Goal: Task Accomplishment & Management: Manage account settings

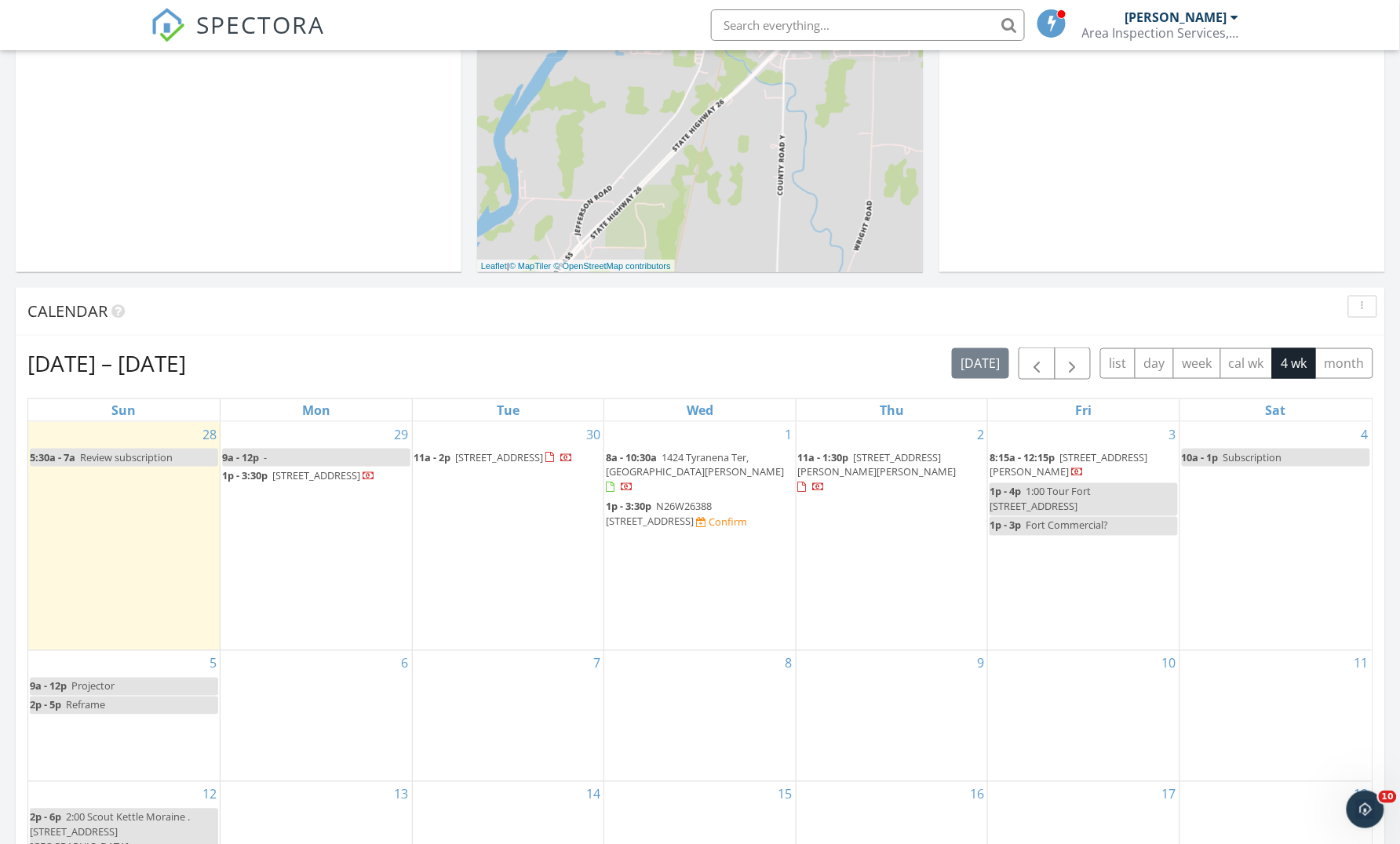
scroll to position [1428, 1401]
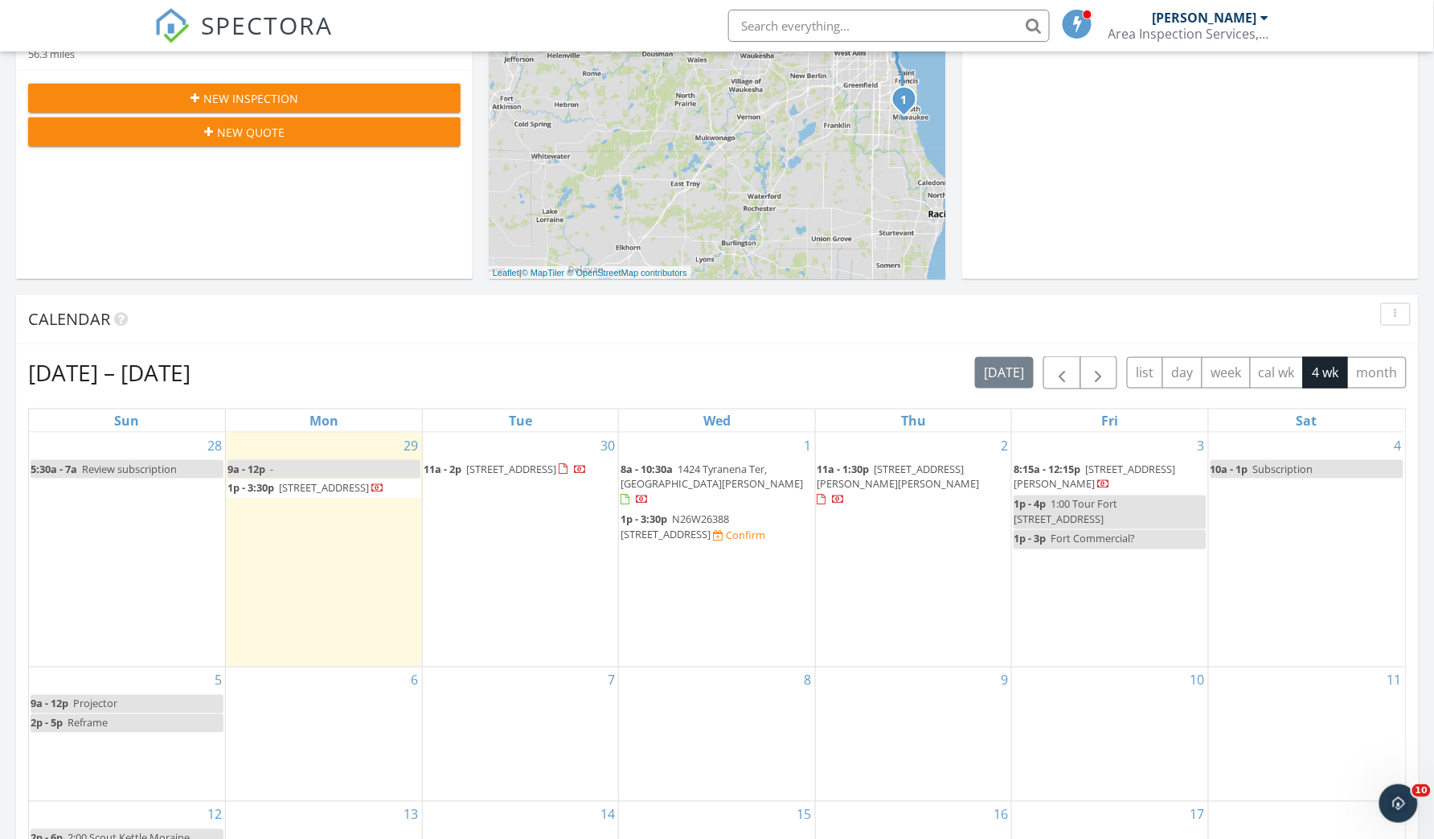
click at [499, 476] on span "11a - 2p 3218 Windsor Pl, West Bend 53090" at bounding box center [506, 470] width 163 height 16
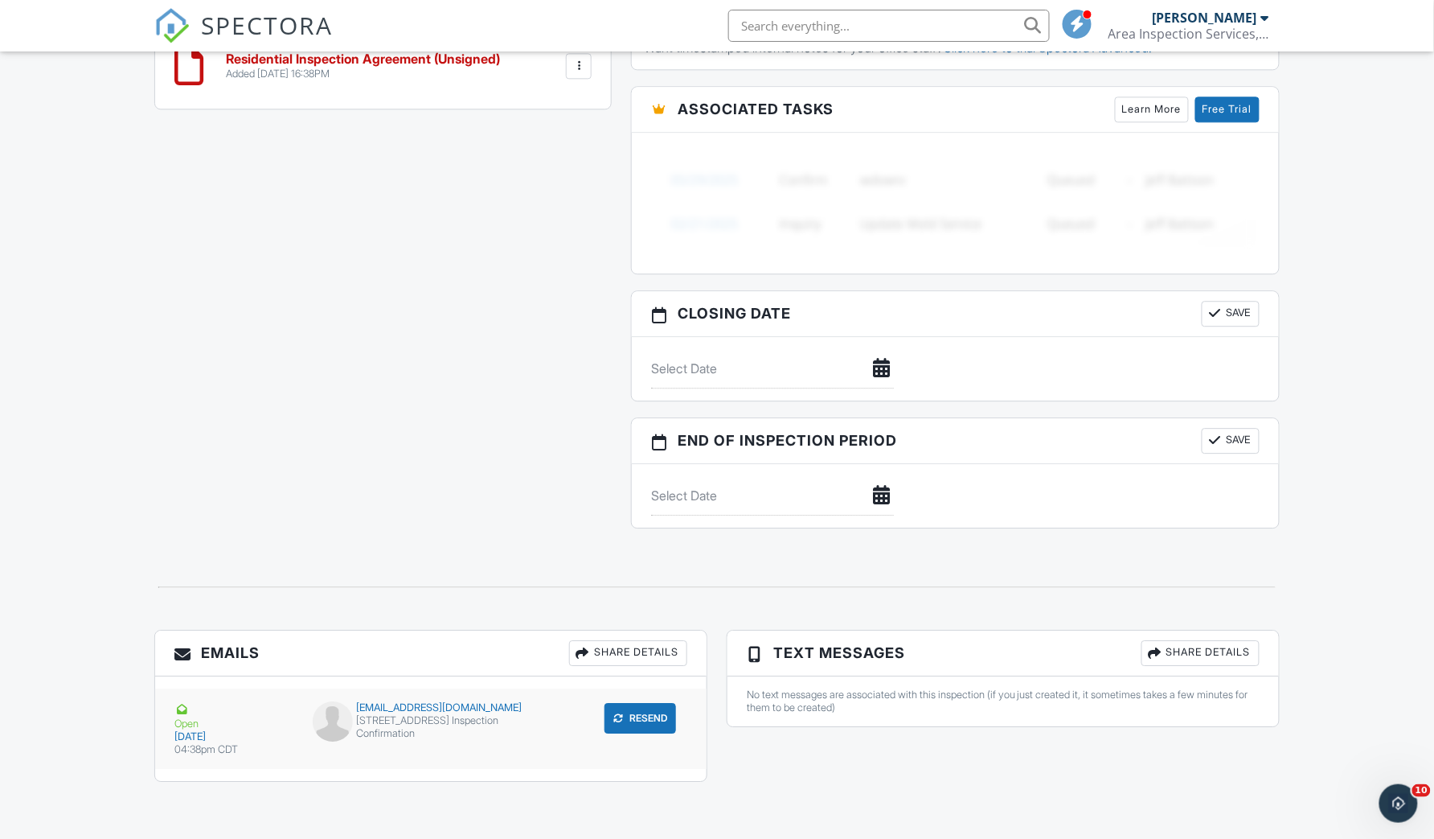
click at [515, 711] on div "designs.ctl@gmail.com" at bounding box center [431, 707] width 237 height 13
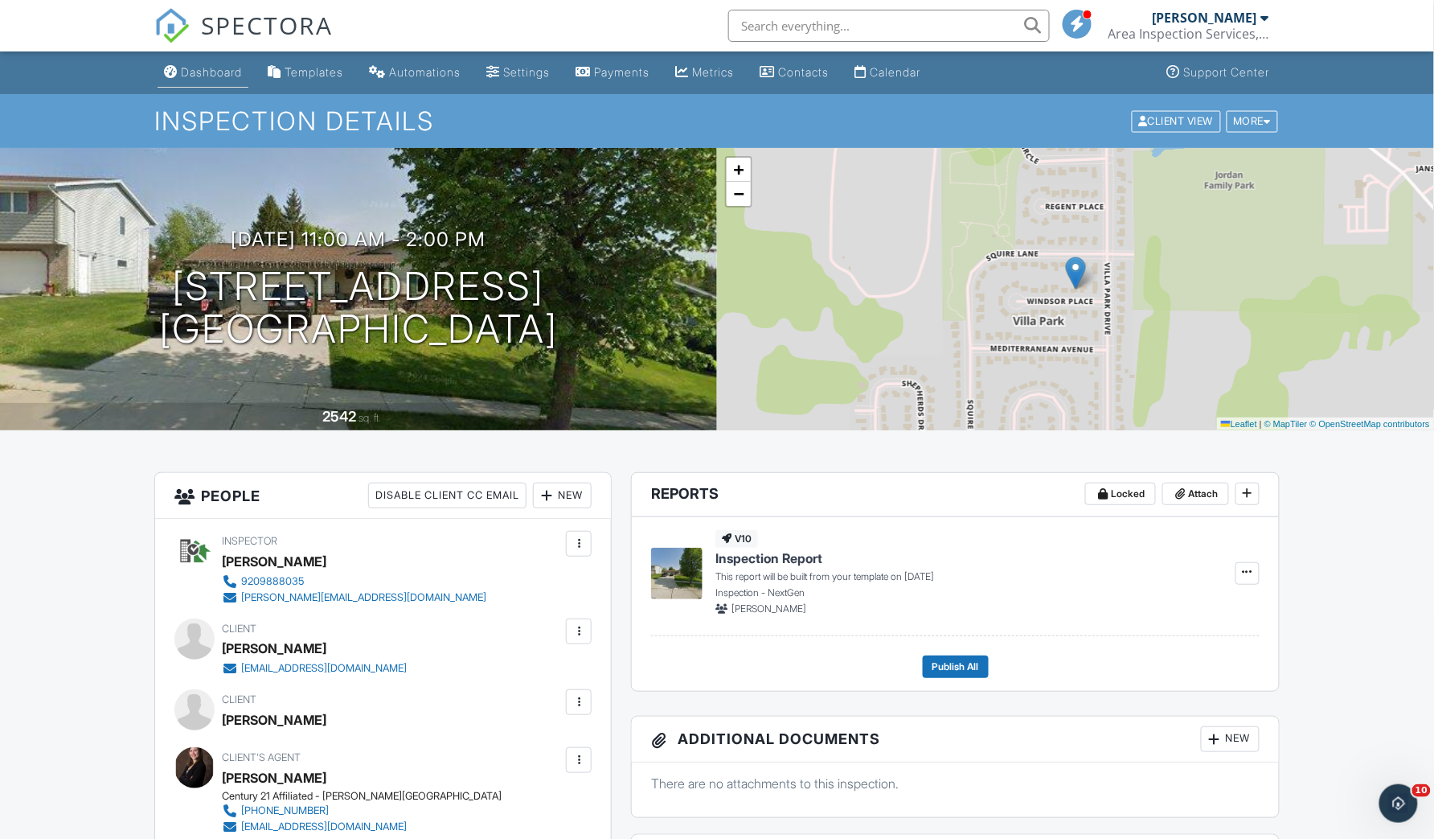
click at [213, 73] on div "Dashboard" at bounding box center [211, 72] width 61 height 14
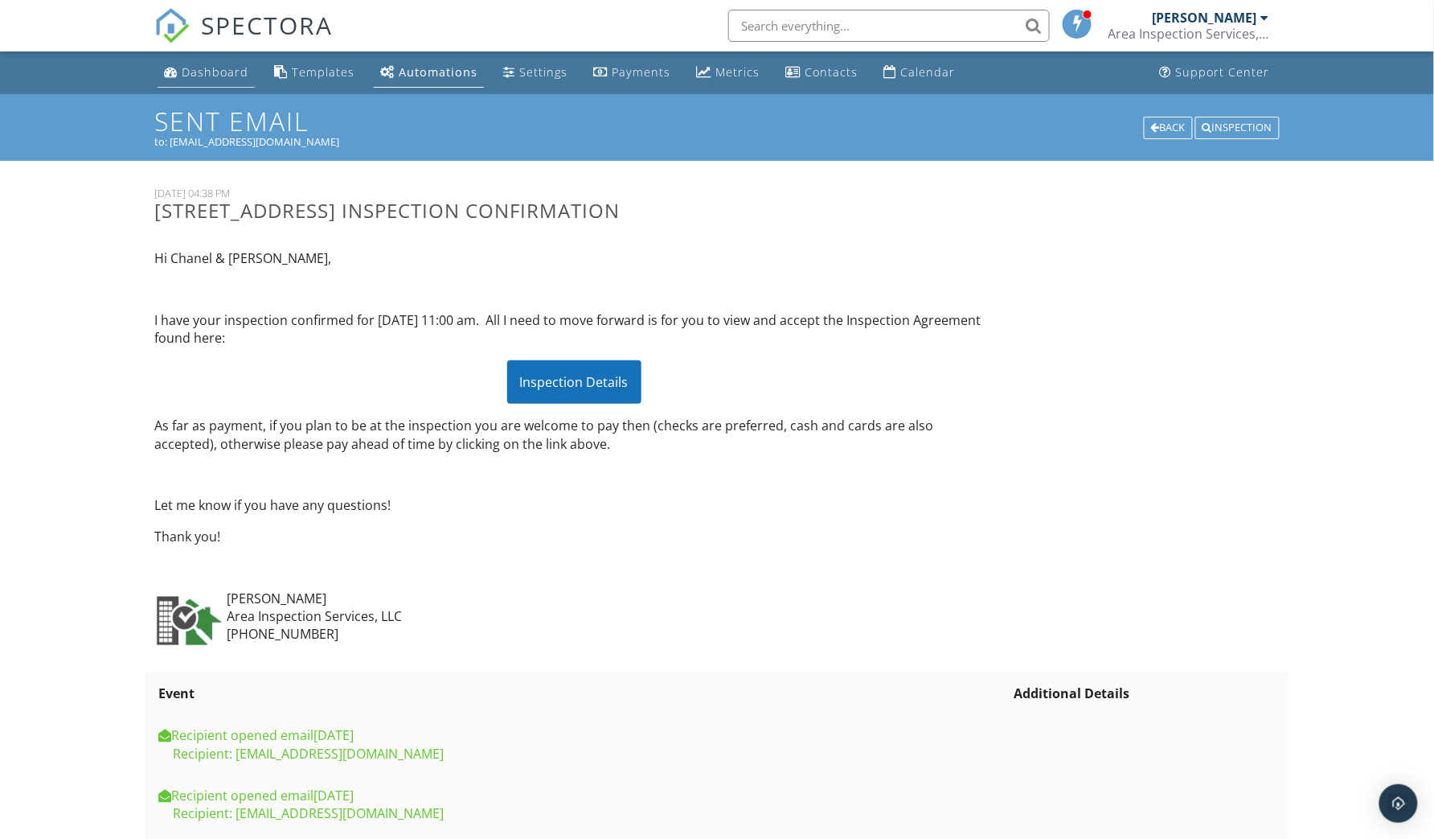
click at [219, 64] on div "Dashboard" at bounding box center [215, 71] width 67 height 15
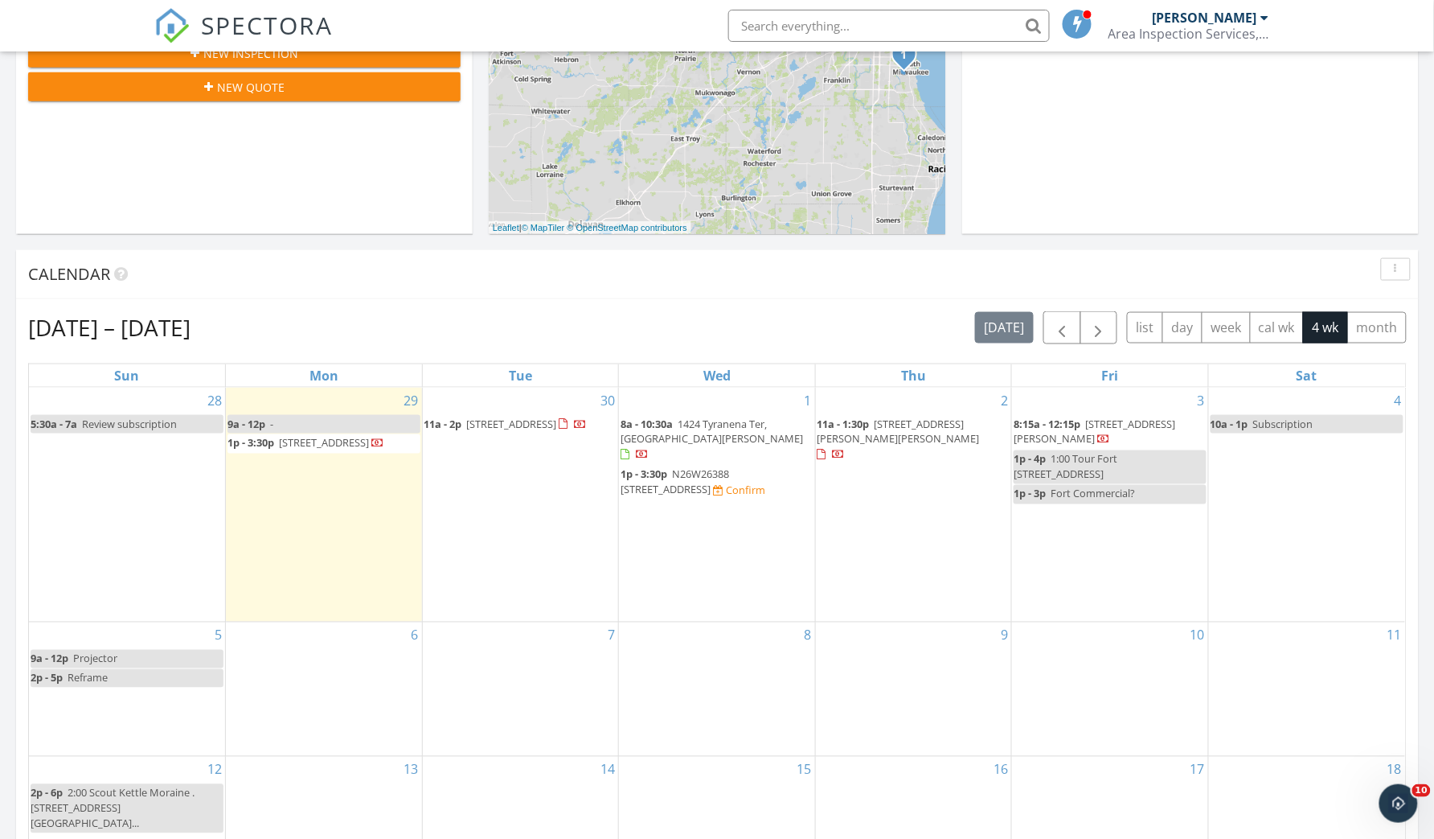
click at [882, 430] on span "[STREET_ADDRESS][PERSON_NAME][PERSON_NAME]" at bounding box center [899, 431] width 162 height 30
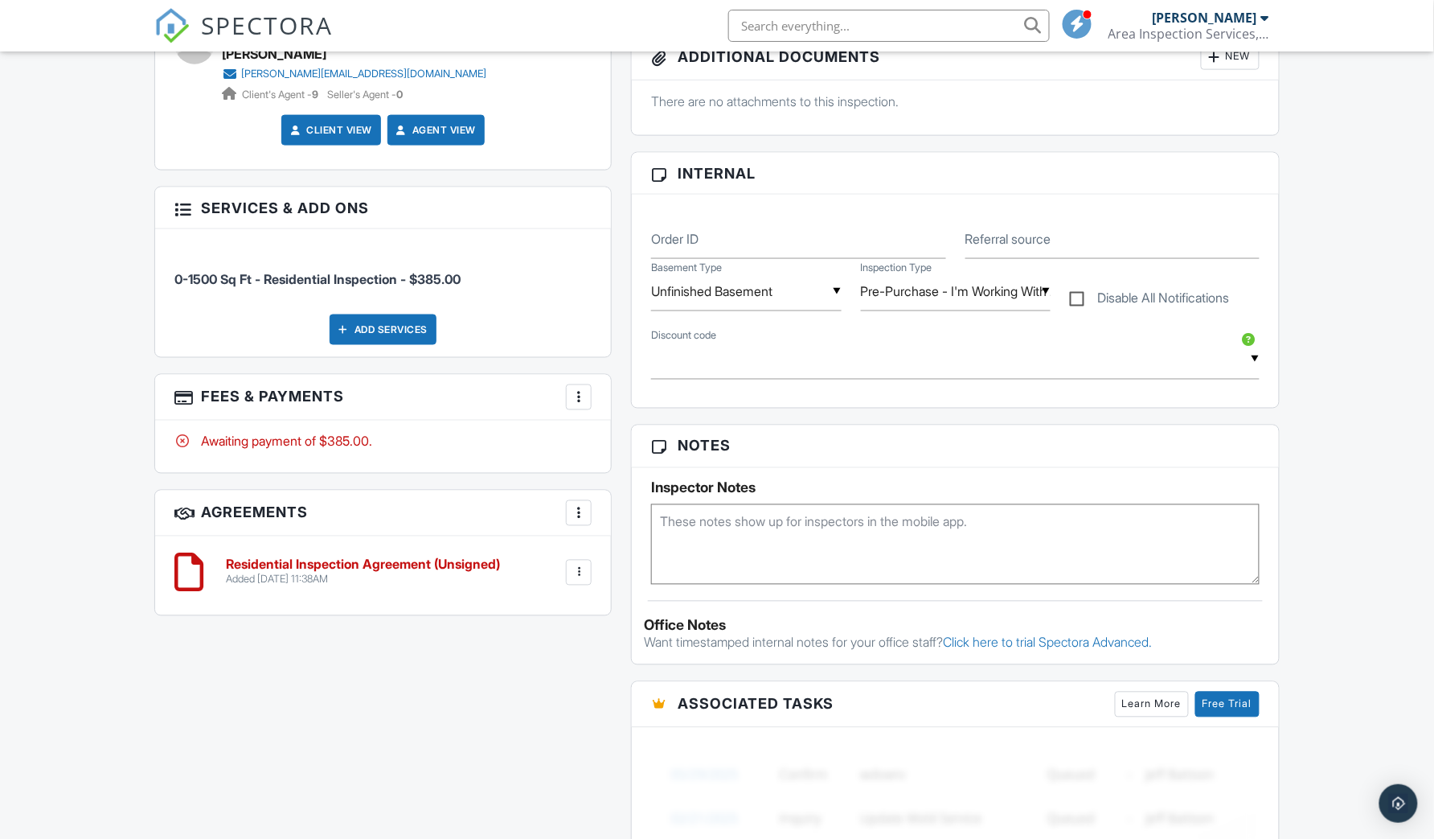
scroll to position [736, 0]
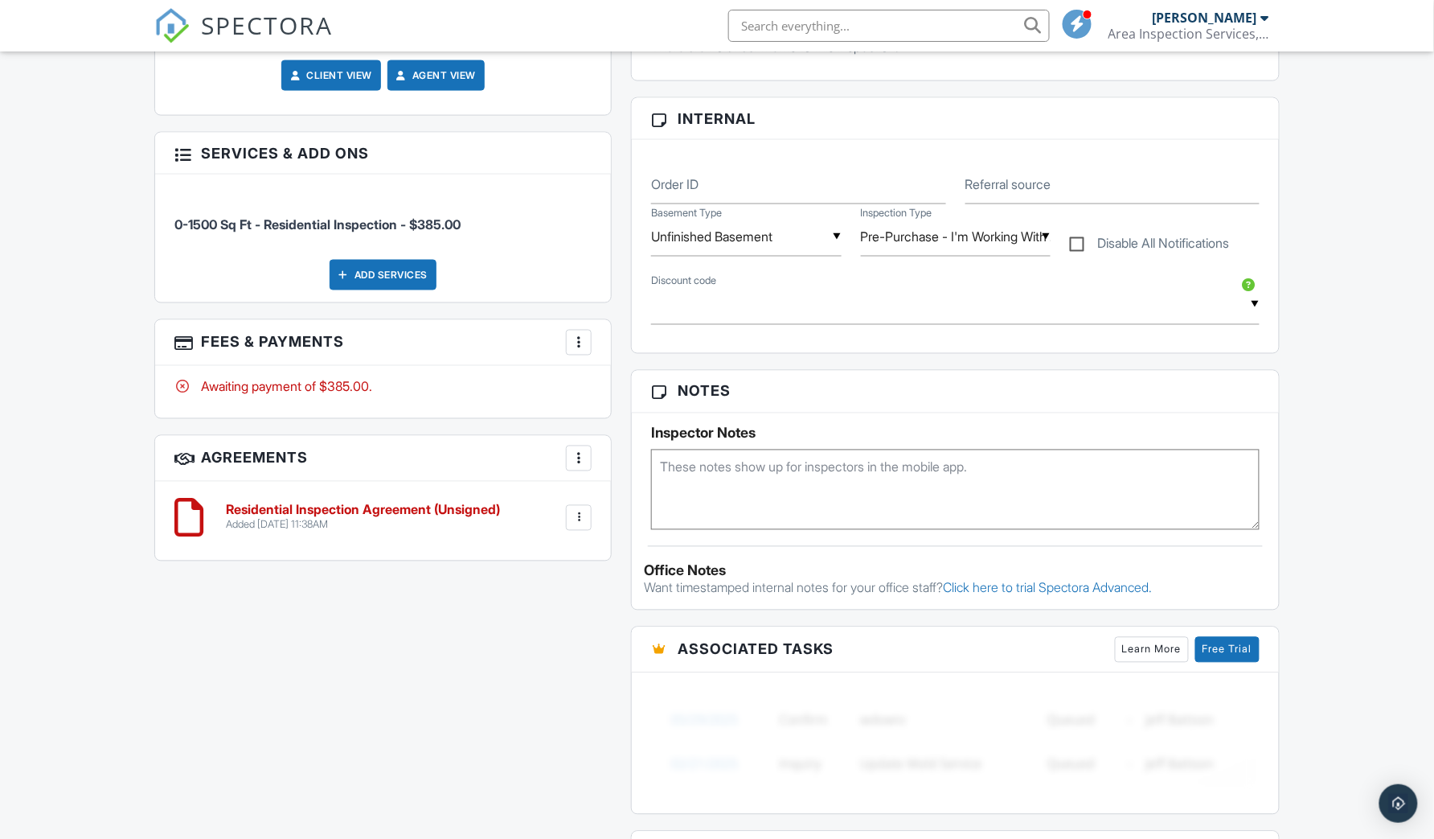
click at [740, 497] on textarea at bounding box center [955, 489] width 609 height 80
click at [749, 482] on textarea "Conf text - LB 2084" at bounding box center [955, 489] width 609 height 80
type textarea "Conf text - LB 2084"
click at [362, 642] on div "All emails and texts are disabled for this inspection! All emails and texts hav…" at bounding box center [717, 409] width 1145 height 1348
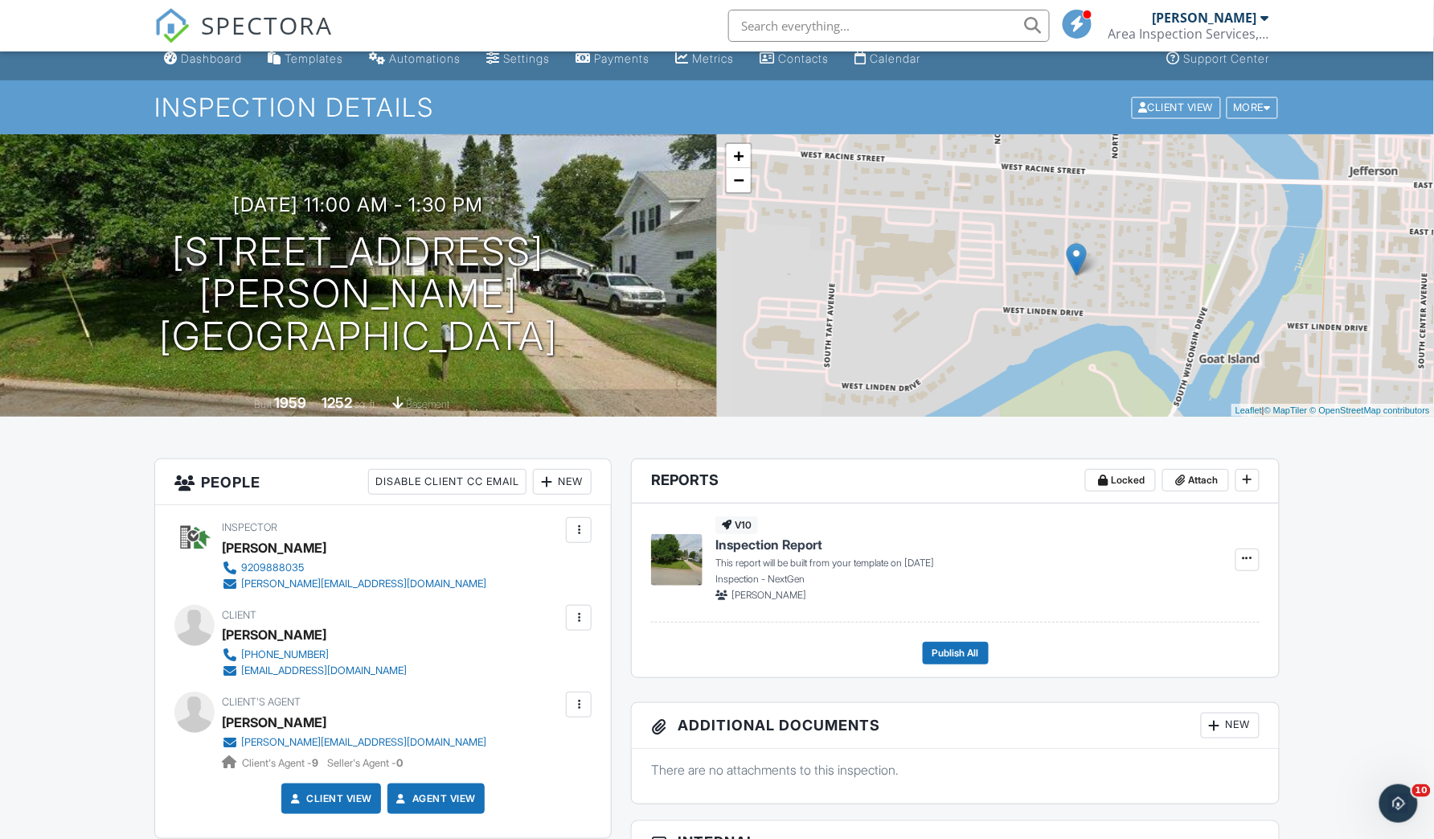
scroll to position [129, 0]
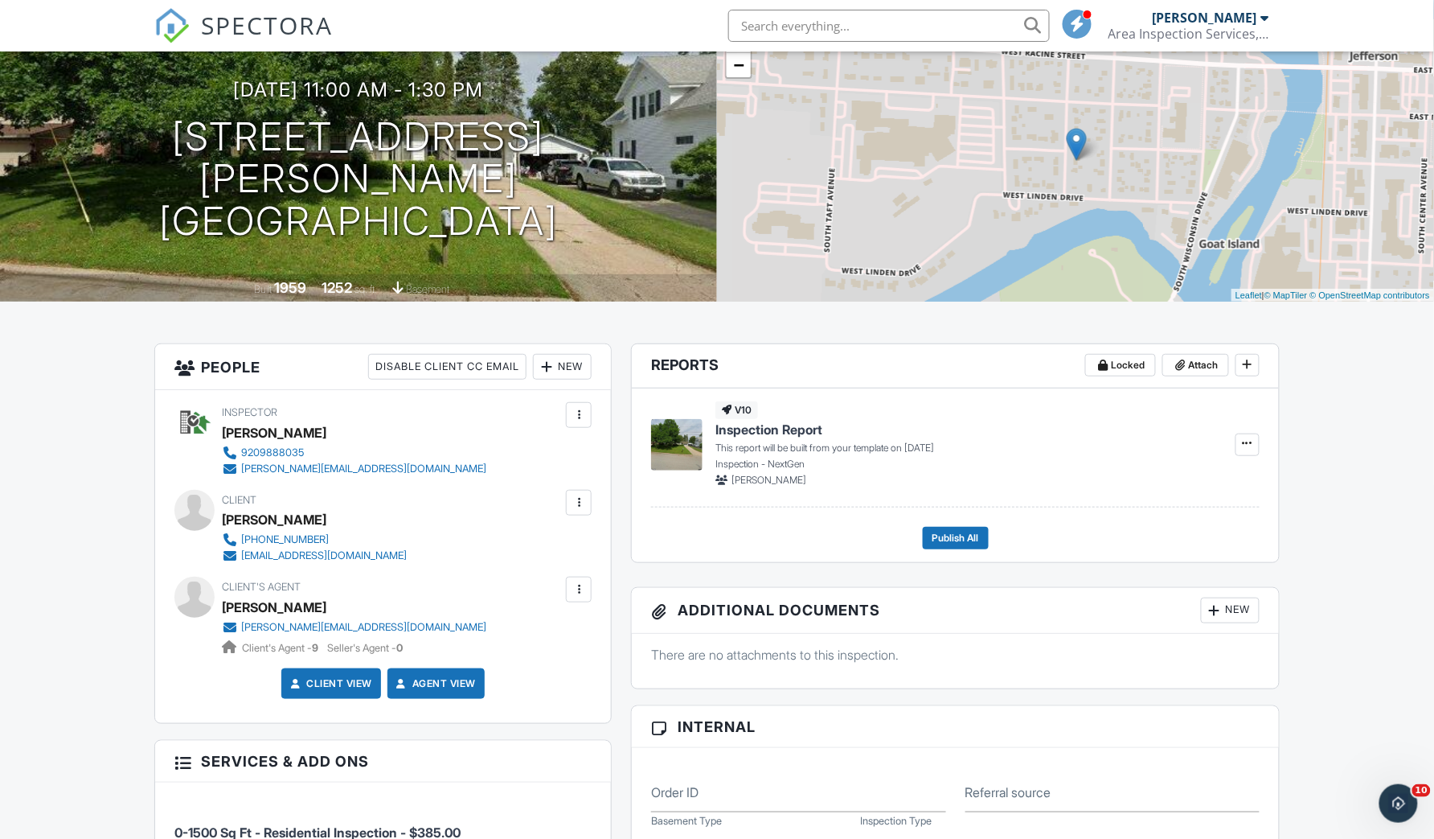
click at [568, 373] on div "New" at bounding box center [562, 367] width 59 height 26
click at [567, 452] on li "Listing Agent" at bounding box center [620, 456] width 158 height 40
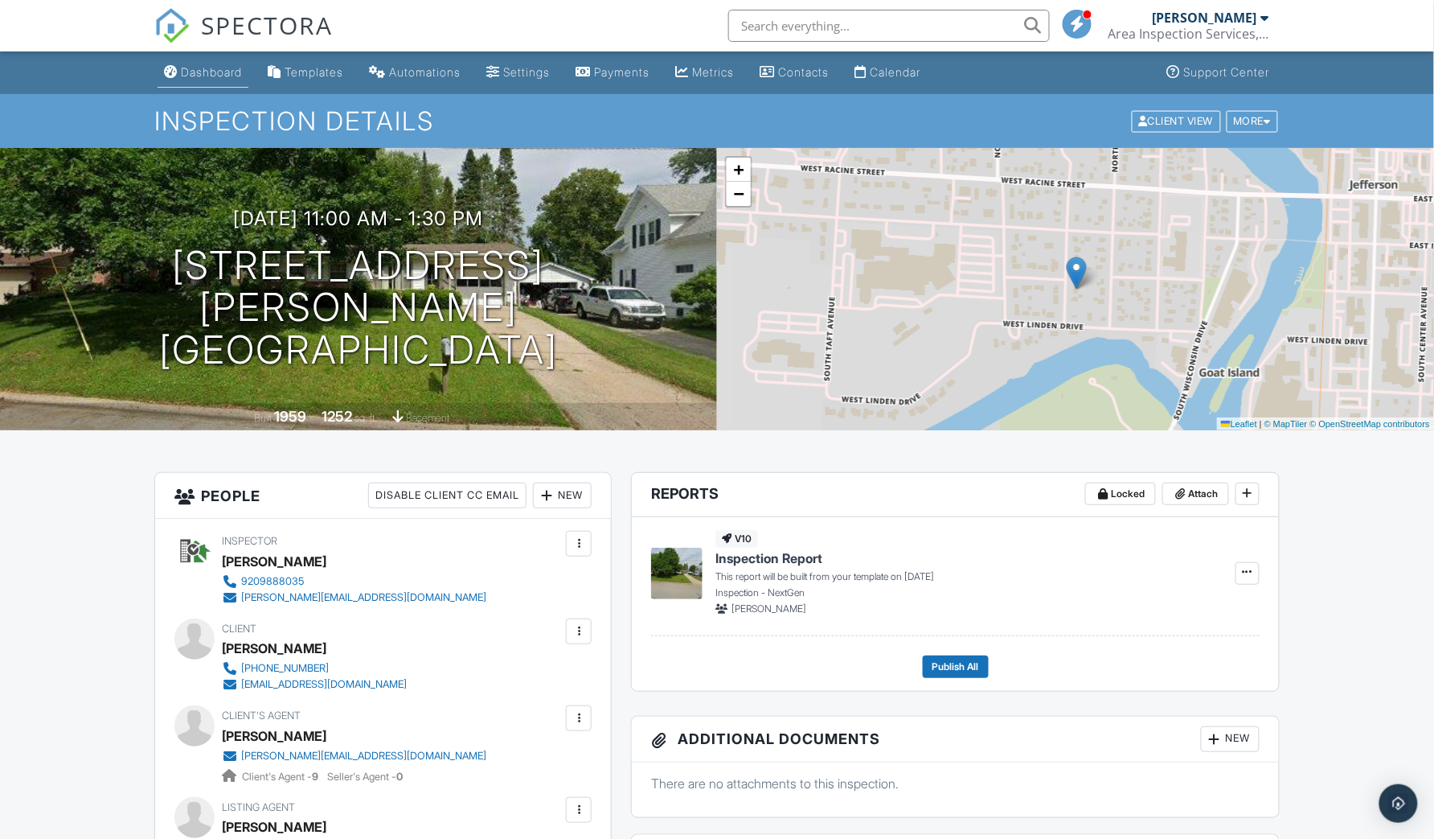
click at [232, 77] on div "Dashboard" at bounding box center [211, 72] width 61 height 14
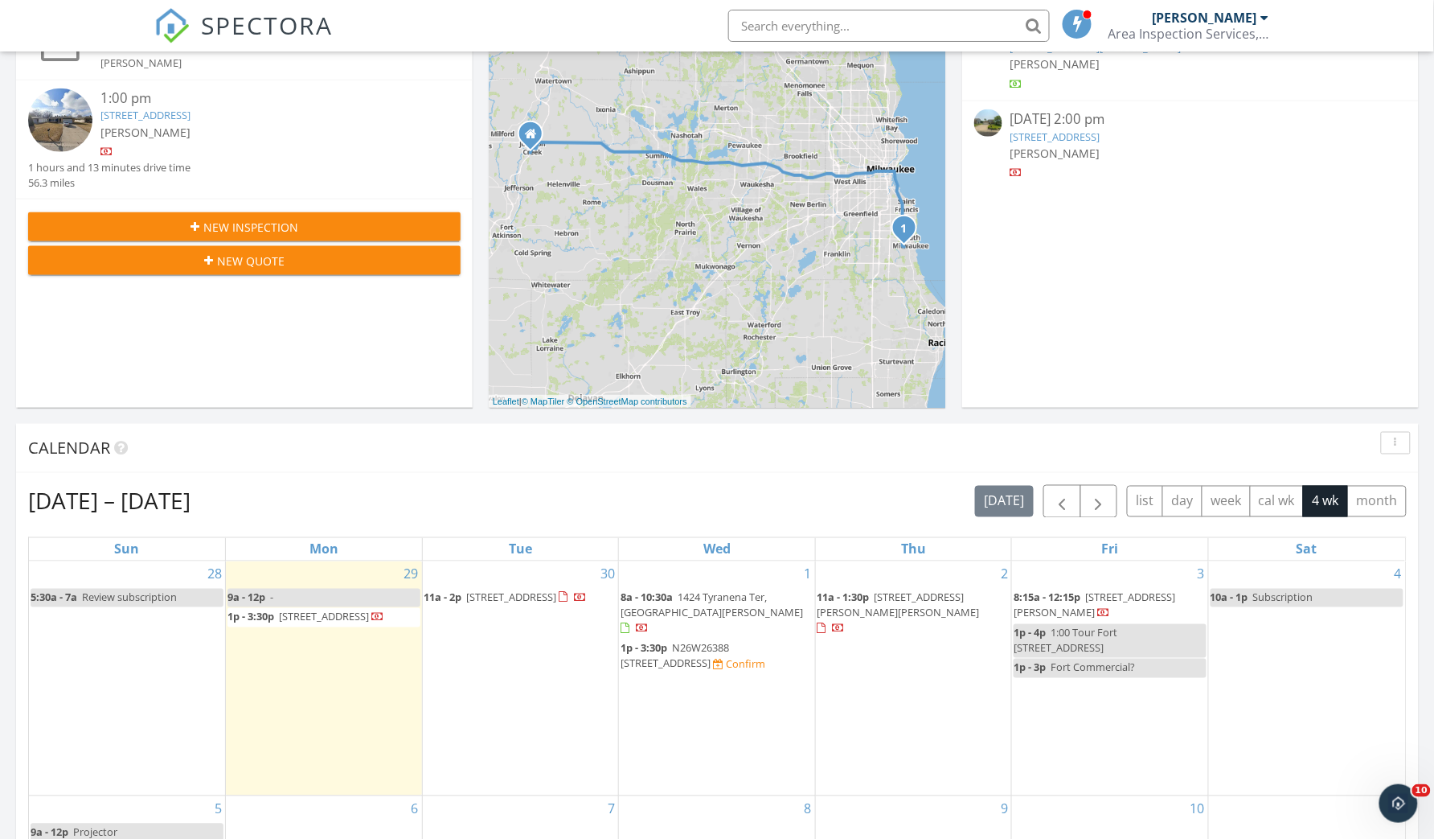
scroll to position [621, 0]
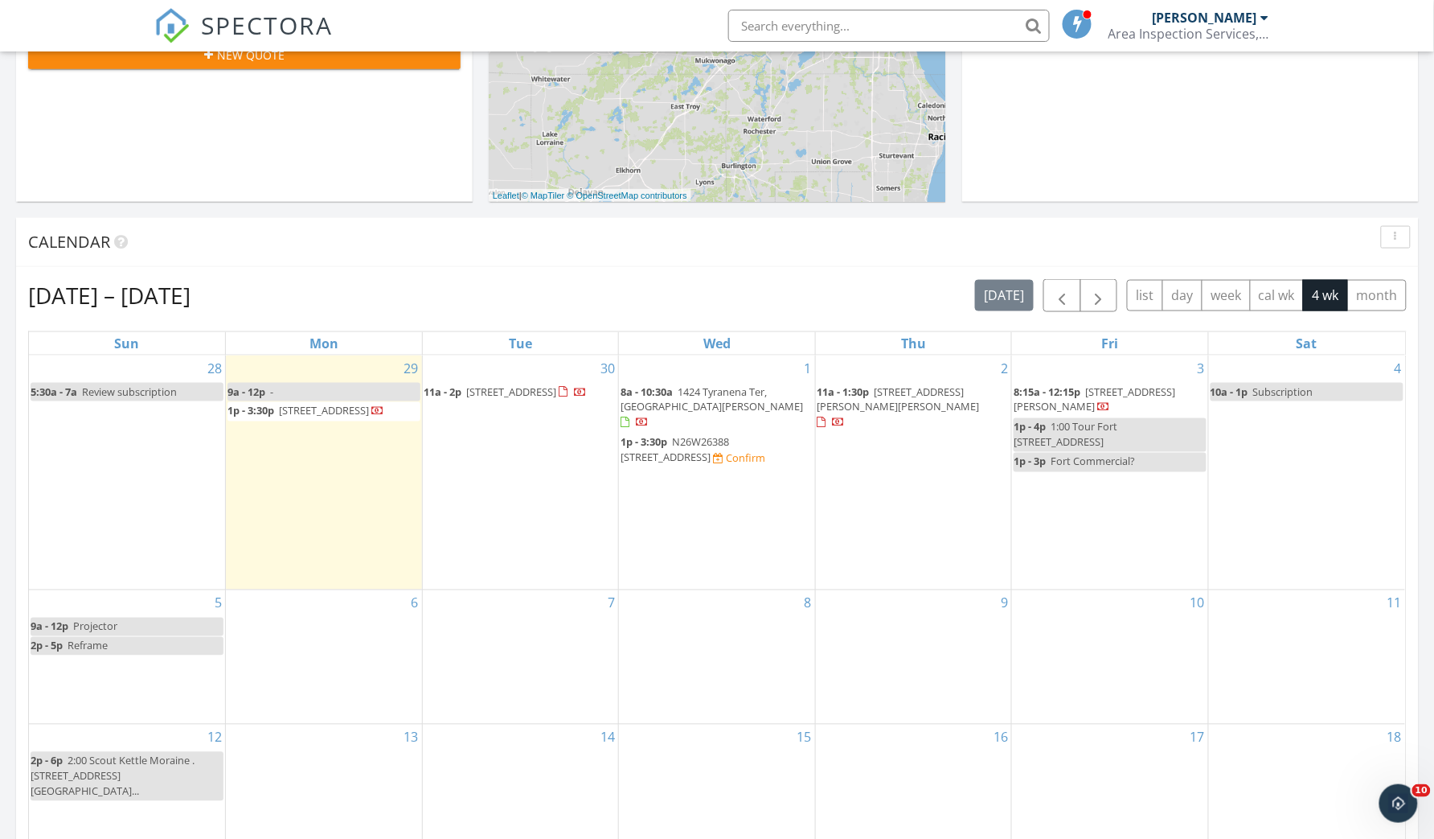
click at [882, 390] on span "312 S Marshall Ave , Jefferson 53549" at bounding box center [899, 399] width 162 height 30
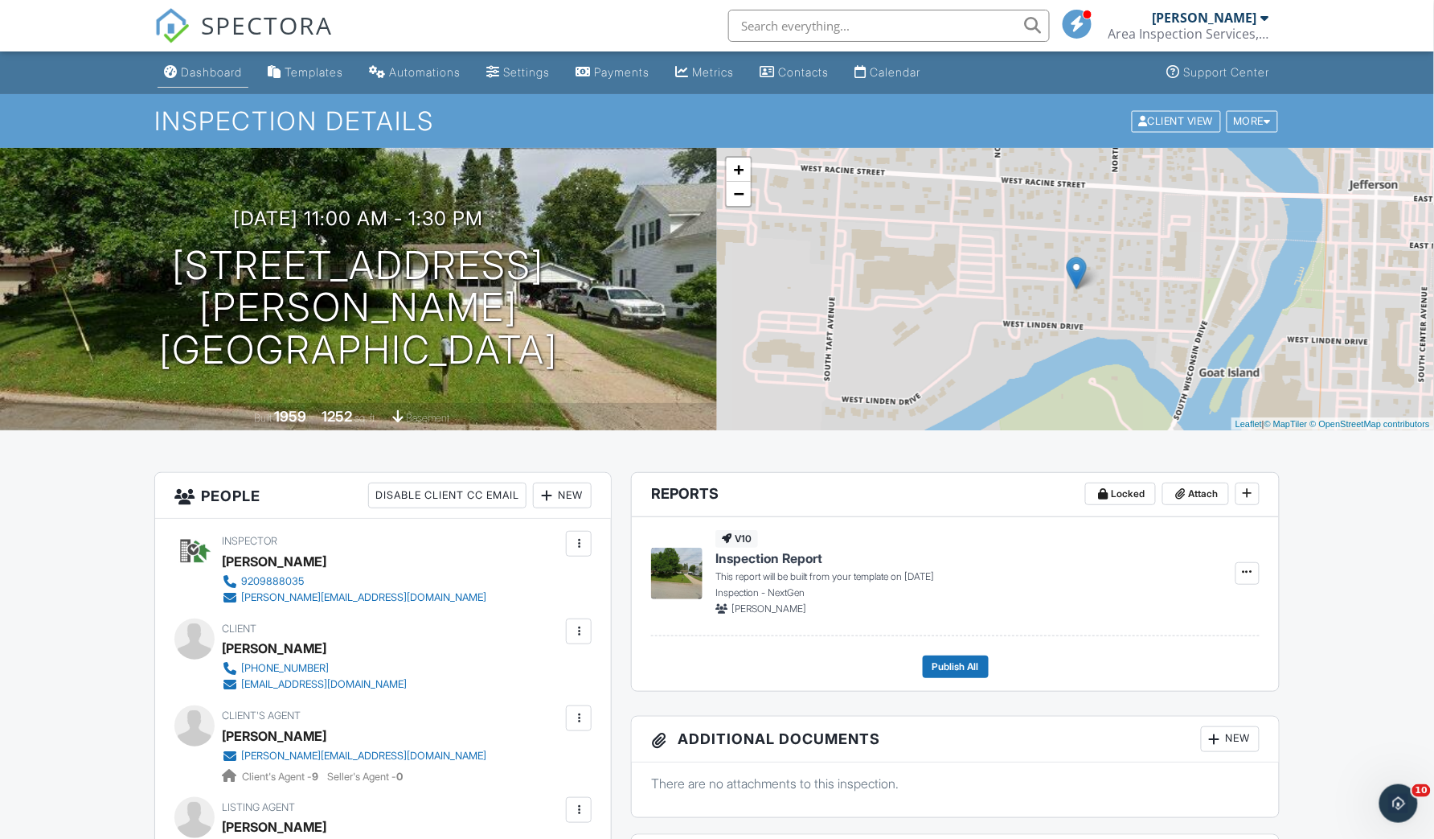
click at [235, 92] on li "Dashboard" at bounding box center [202, 72] width 97 height 43
click at [228, 79] on link "Dashboard" at bounding box center [203, 73] width 91 height 30
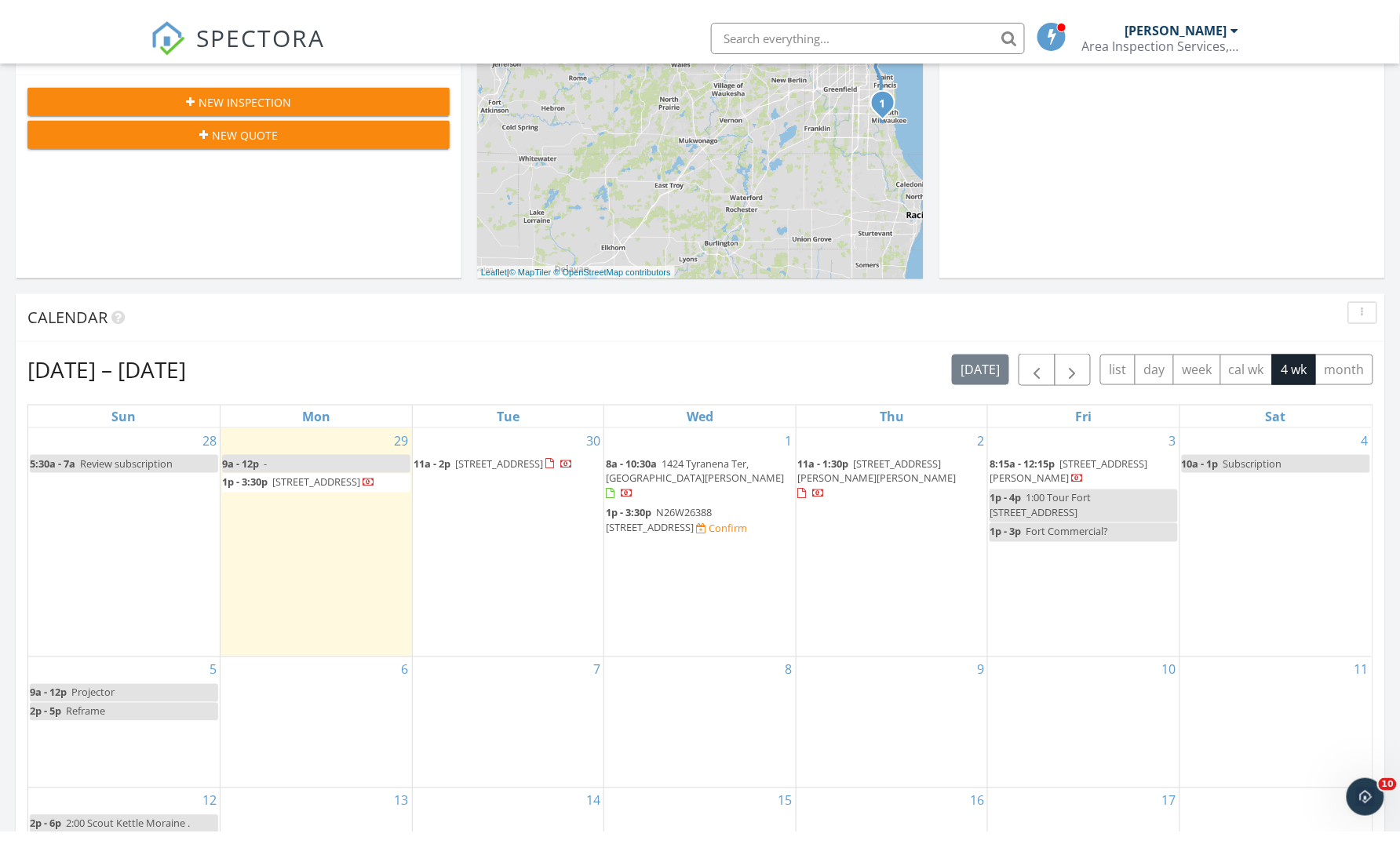
scroll to position [531, 0]
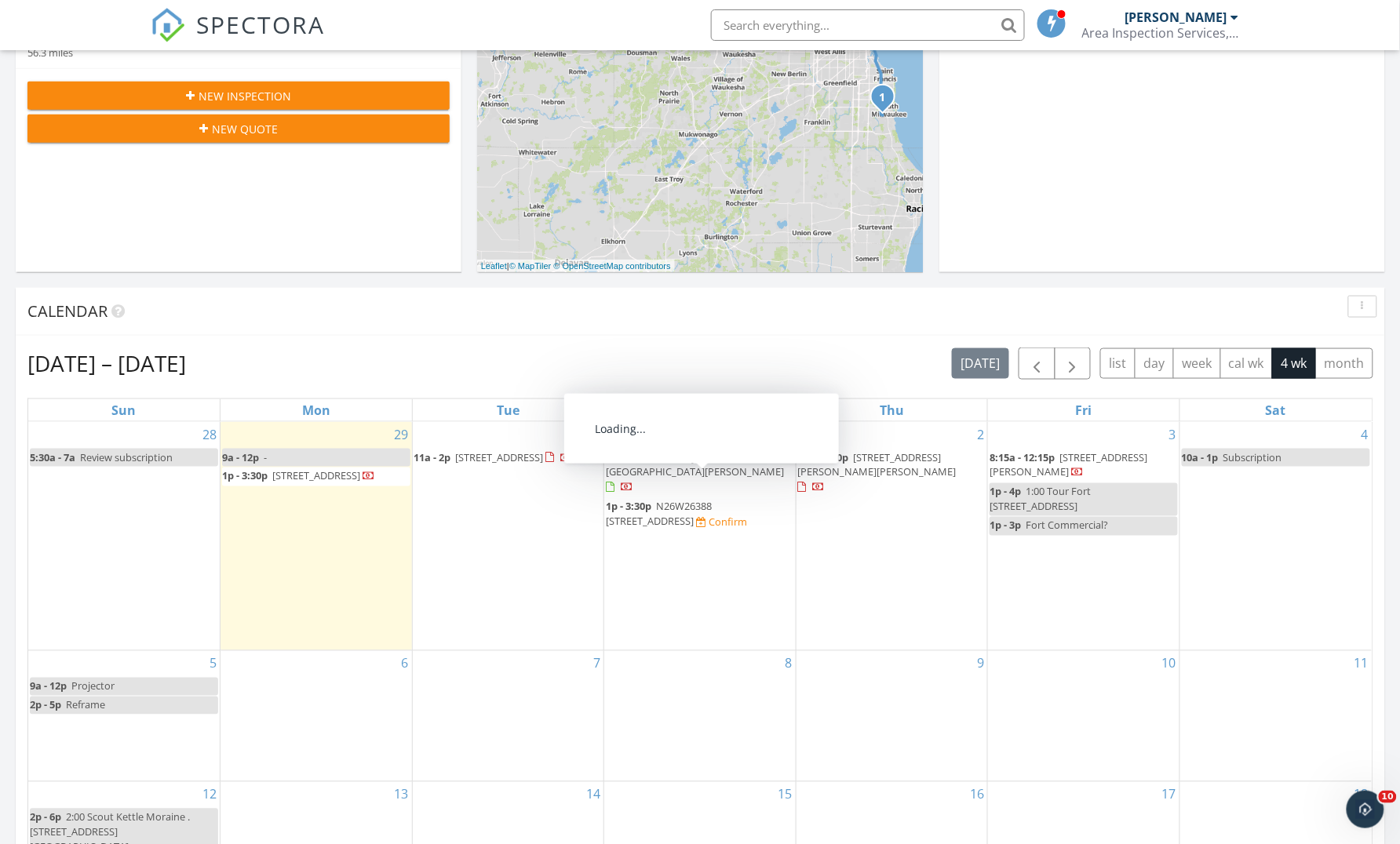
click at [683, 500] on span "N26W26388 [STREET_ADDRESS]" at bounding box center [659, 514] width 106 height 29
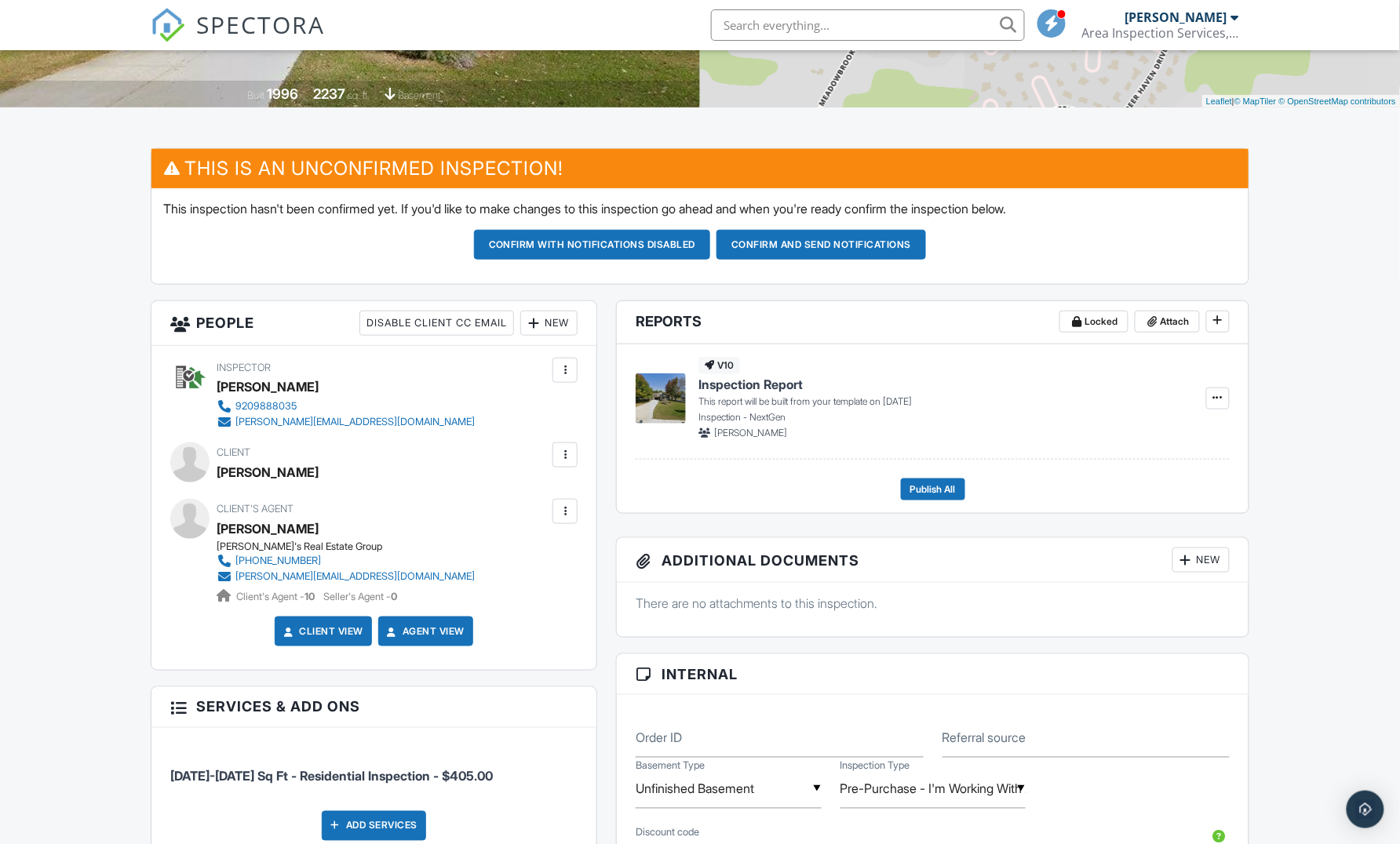
click at [563, 453] on div at bounding box center [565, 455] width 16 height 16
click at [543, 490] on li "Edit" at bounding box center [483, 502] width 169 height 39
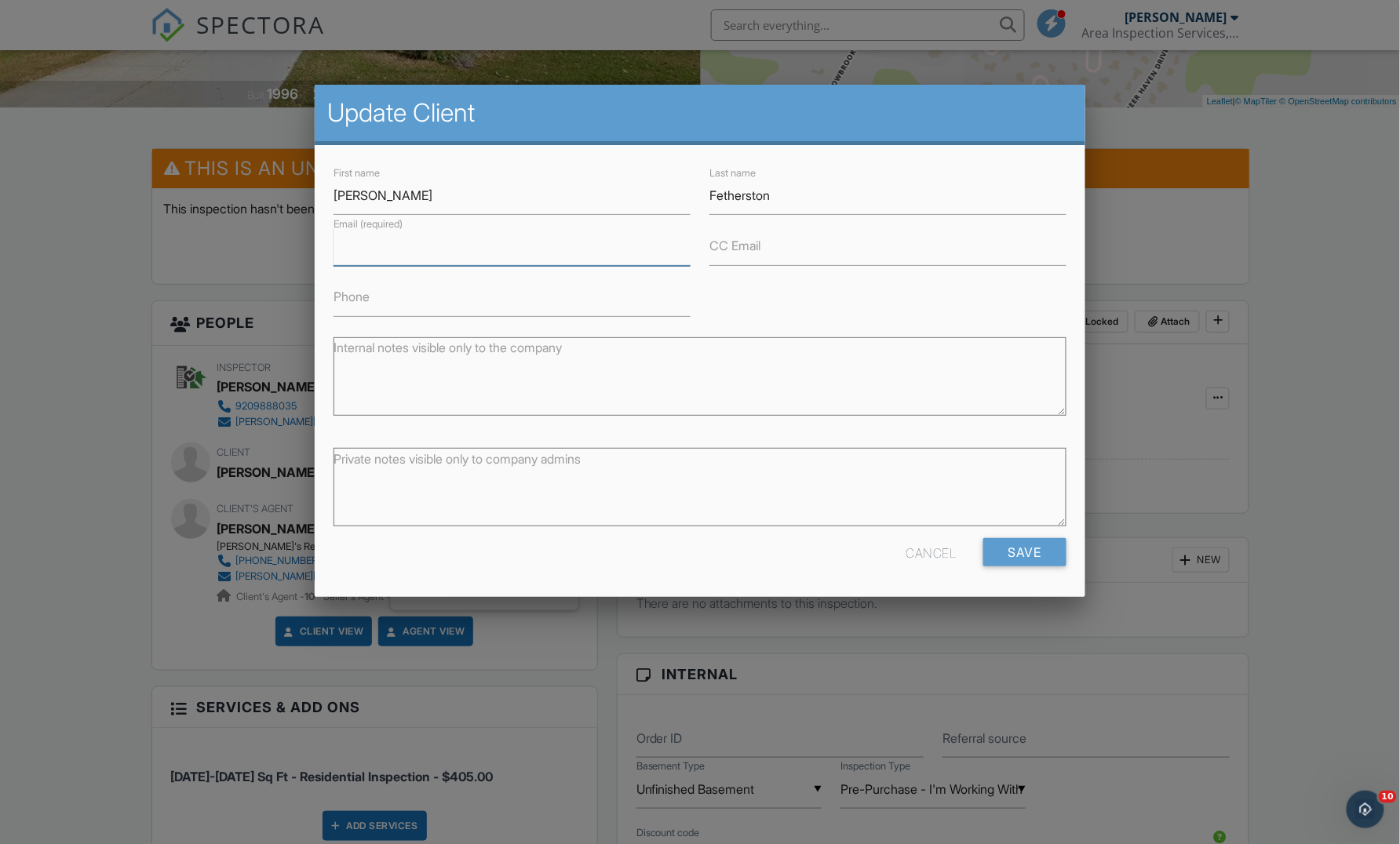
paste input "[PERSON_NAME].[PERSON_NAME]@ [DOMAIN_NAME]"
click at [449, 249] on input "[PERSON_NAME].[PERSON_NAME]@ [DOMAIN_NAME]" at bounding box center [513, 246] width 357 height 38
type input "[PERSON_NAME][EMAIL_ADDRESS][PERSON_NAME][DOMAIN_NAME]"
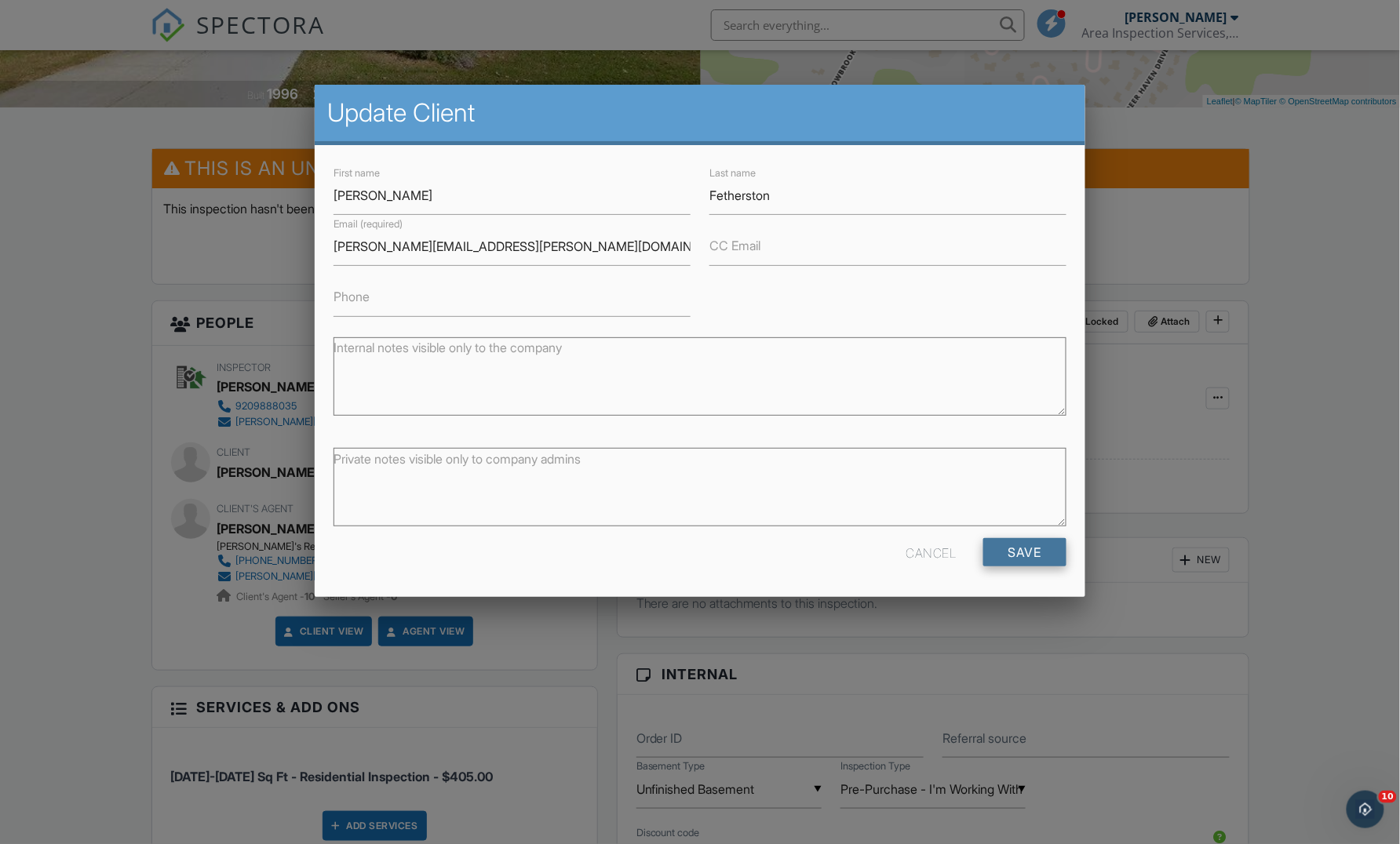
click at [1011, 544] on input "Save" at bounding box center [1024, 552] width 83 height 28
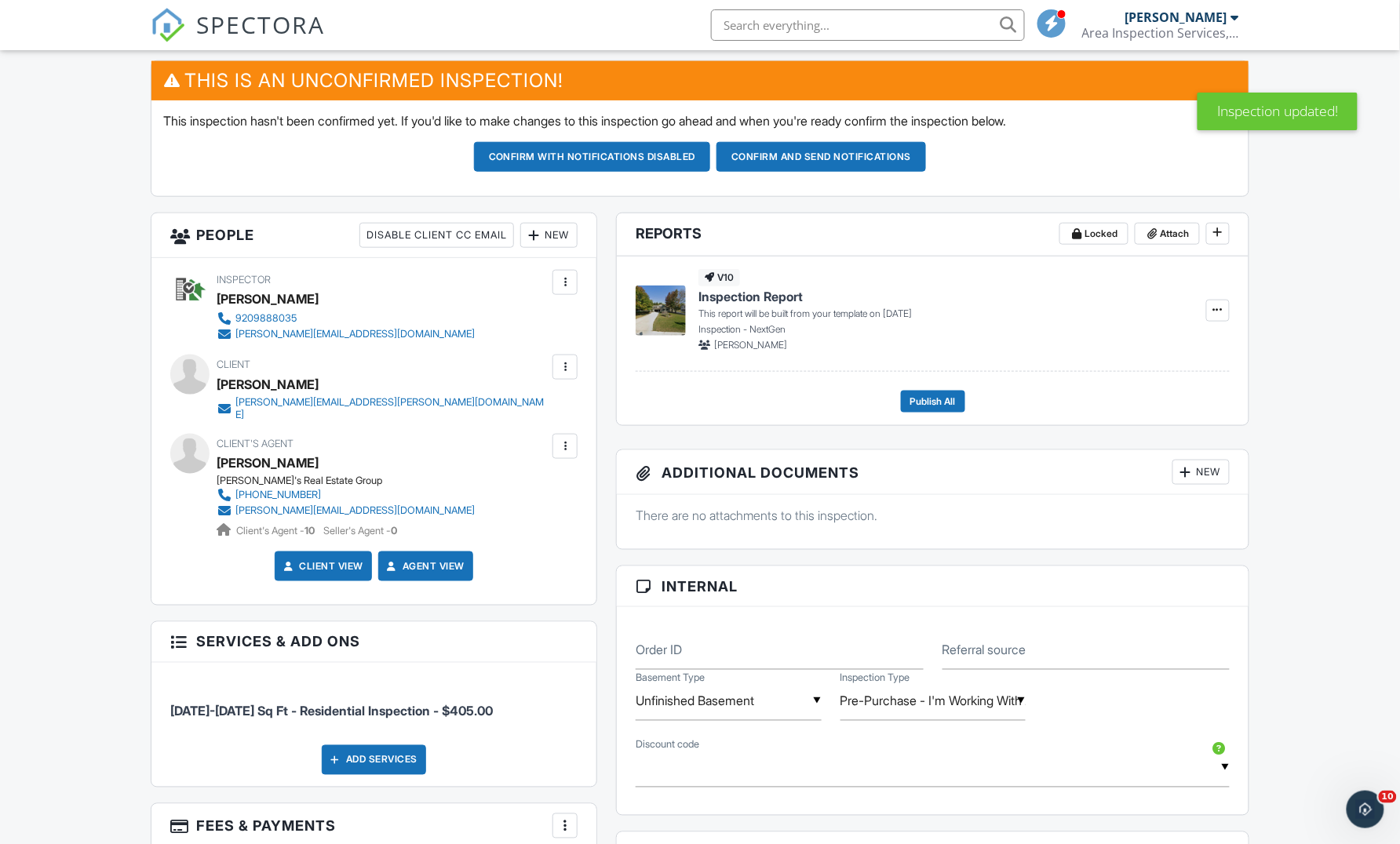
scroll to position [249, 0]
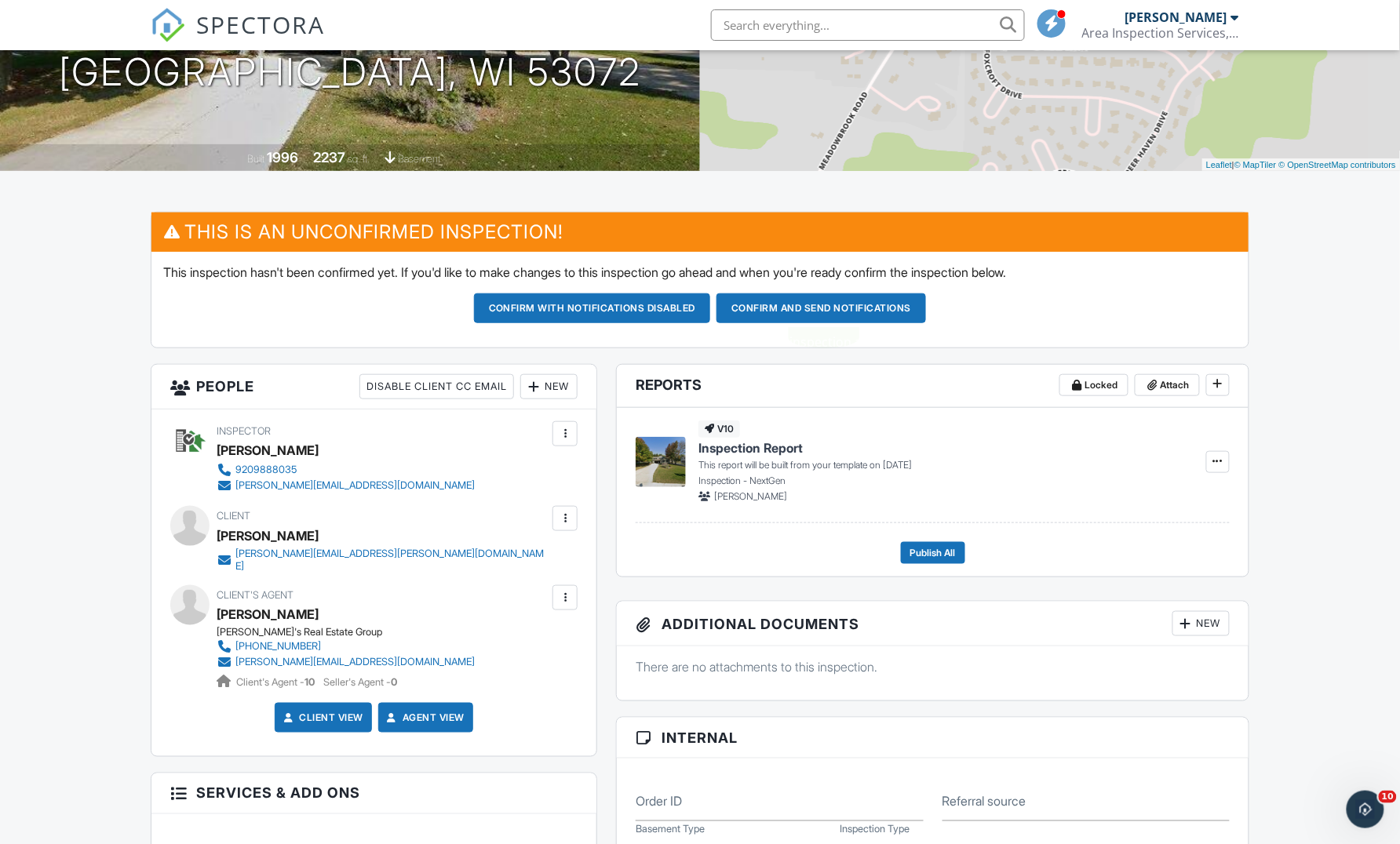
click at [762, 301] on button "Confirm and send notifications" at bounding box center [821, 308] width 210 height 30
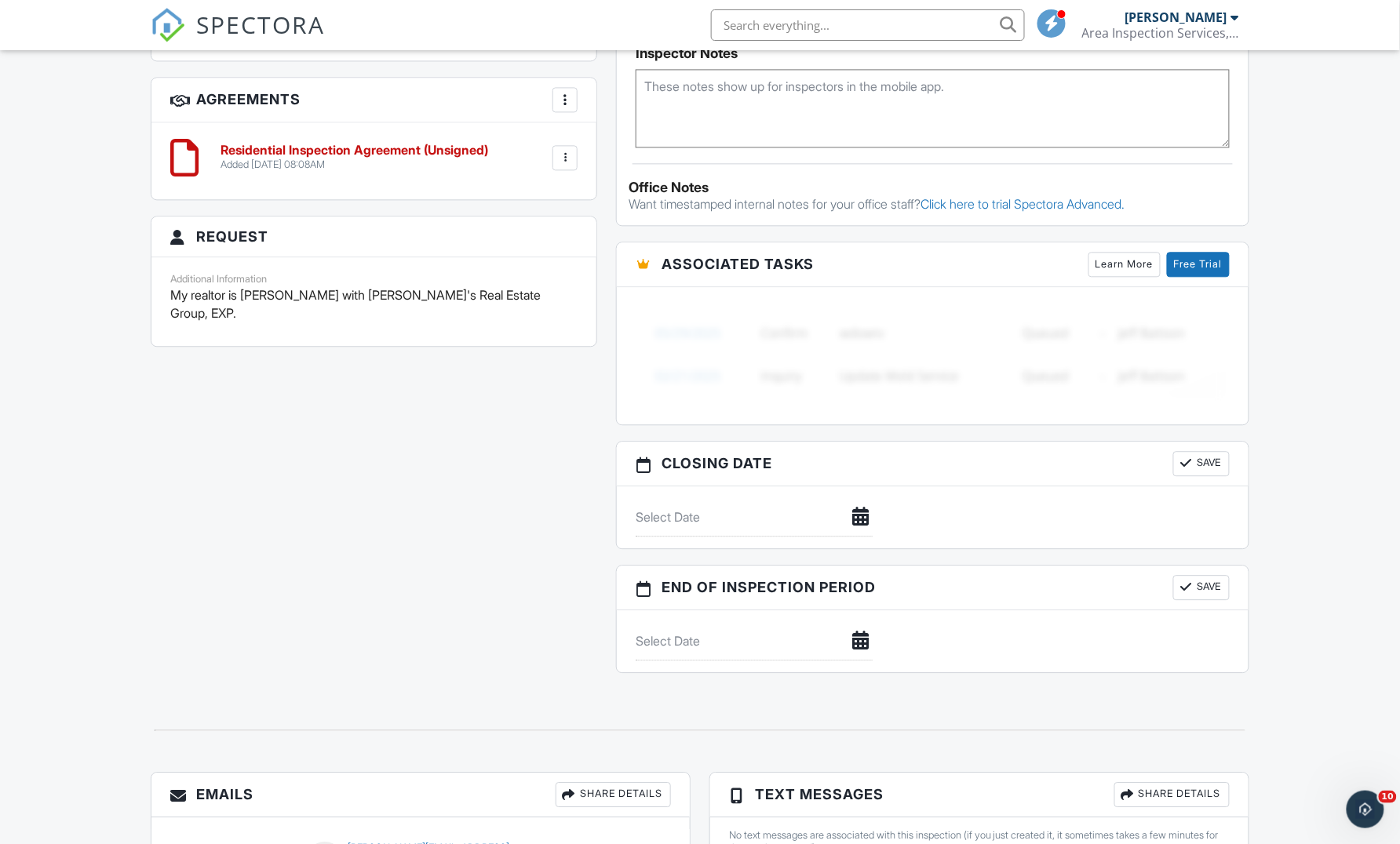
scroll to position [1070, 0]
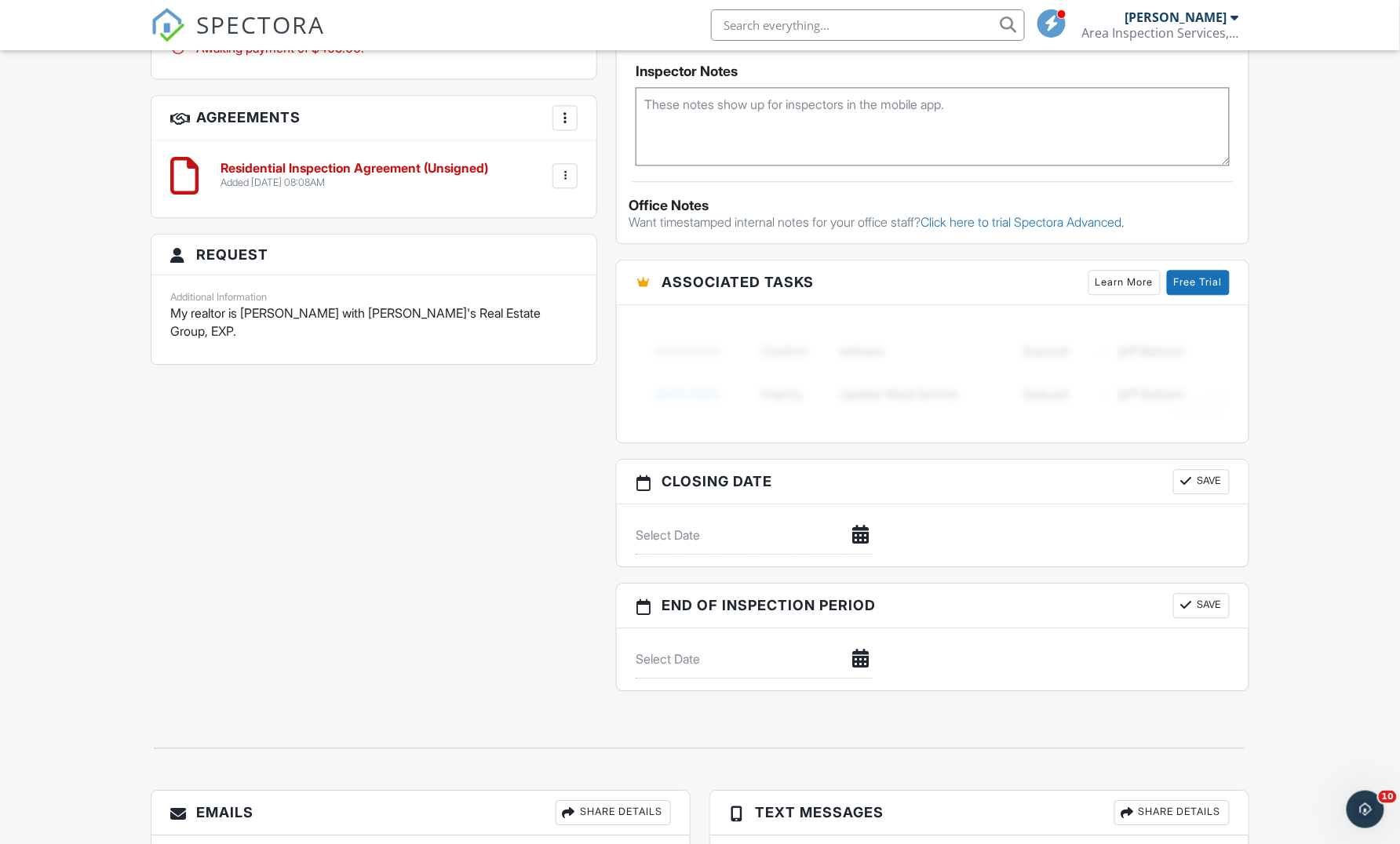
click at [710, 116] on textarea at bounding box center [932, 126] width 595 height 78
paste textarea "1 Day Code for Lockbox 01597637 on Oct 1, 2025 The 1 day code for lockbox 01597…"
click at [524, 394] on div "All emails and texts are disabled for this inspection! All emails and texts hav…" at bounding box center [700, 48] width 1118 height 1315
drag, startPoint x: 799, startPoint y: 119, endPoint x: 866, endPoint y: 118, distance: 67.0
click at [865, 118] on textarea "1 Day Code for Lockbox 01597637 on Oct 1, 2025 The 1 day code for lockbox 01597…" at bounding box center [932, 126] width 595 height 78
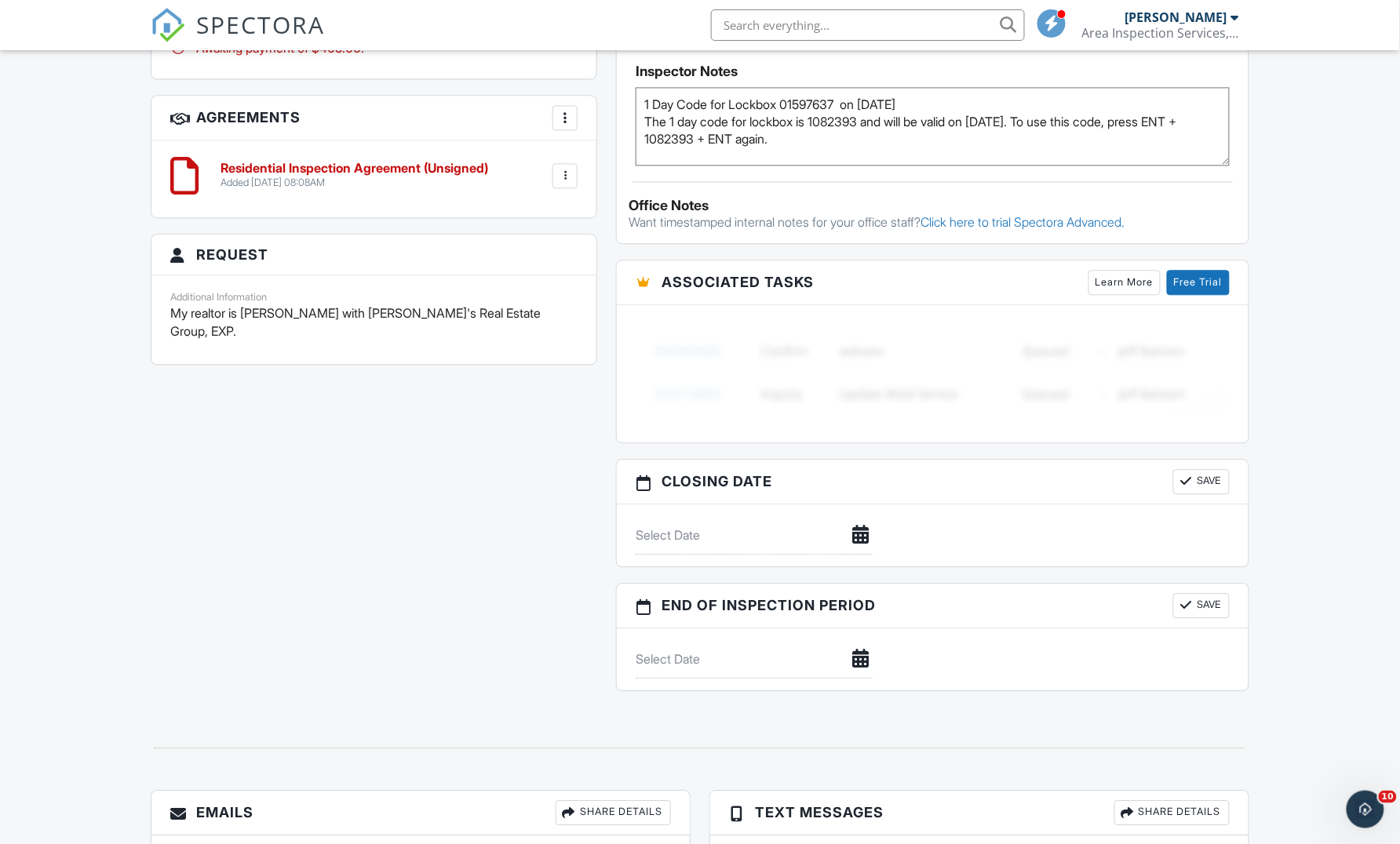
type textarea "1 Day Code for Lockbox 01597637 on Oct 1, 2025 The 1 day code for lockbox is 10…"
click at [379, 502] on div "All emails and texts are disabled for this inspection! All emails and texts hav…" at bounding box center [700, 48] width 1118 height 1315
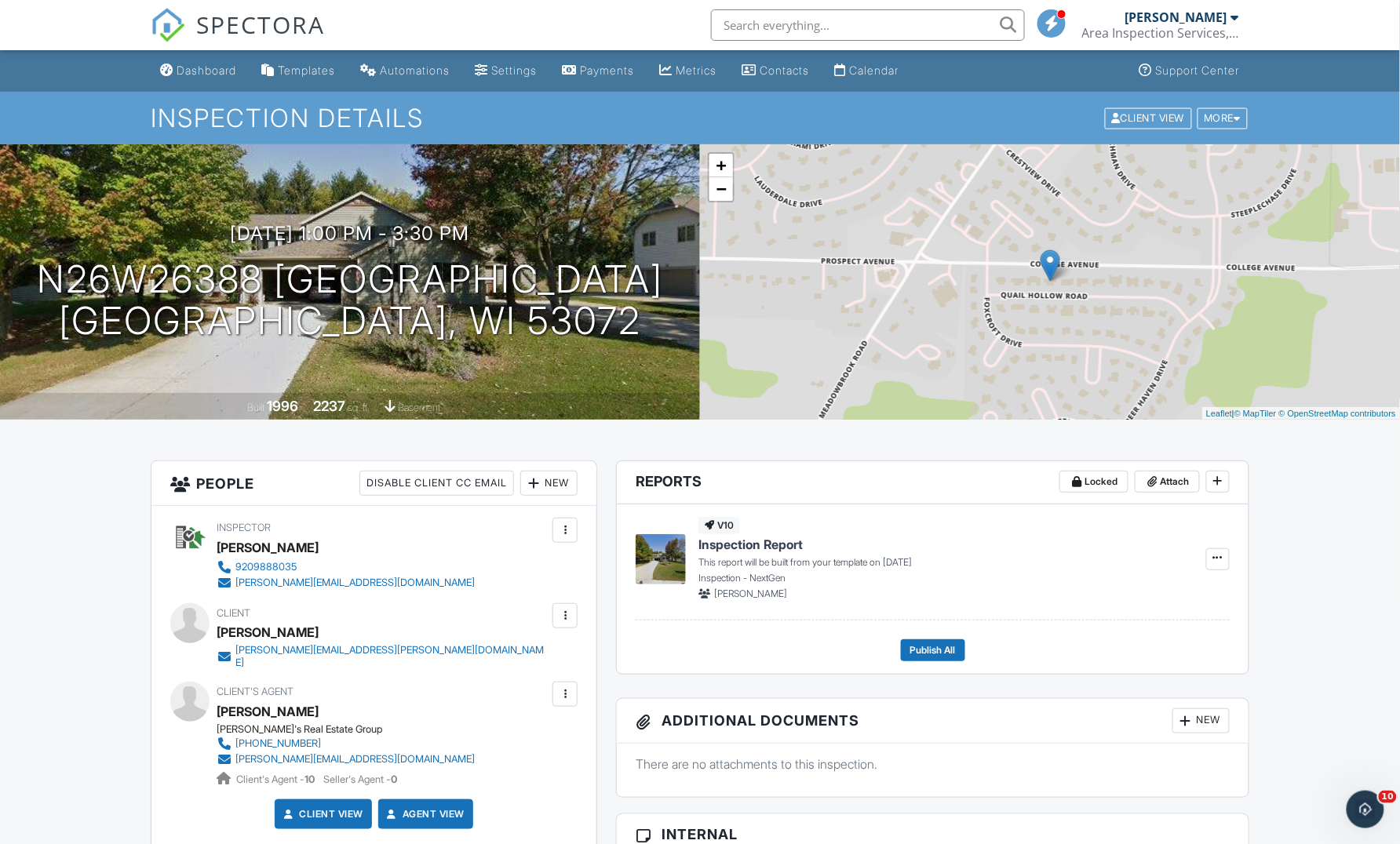
scroll to position [0, 0]
click at [213, 70] on div "Dashboard" at bounding box center [206, 70] width 60 height 14
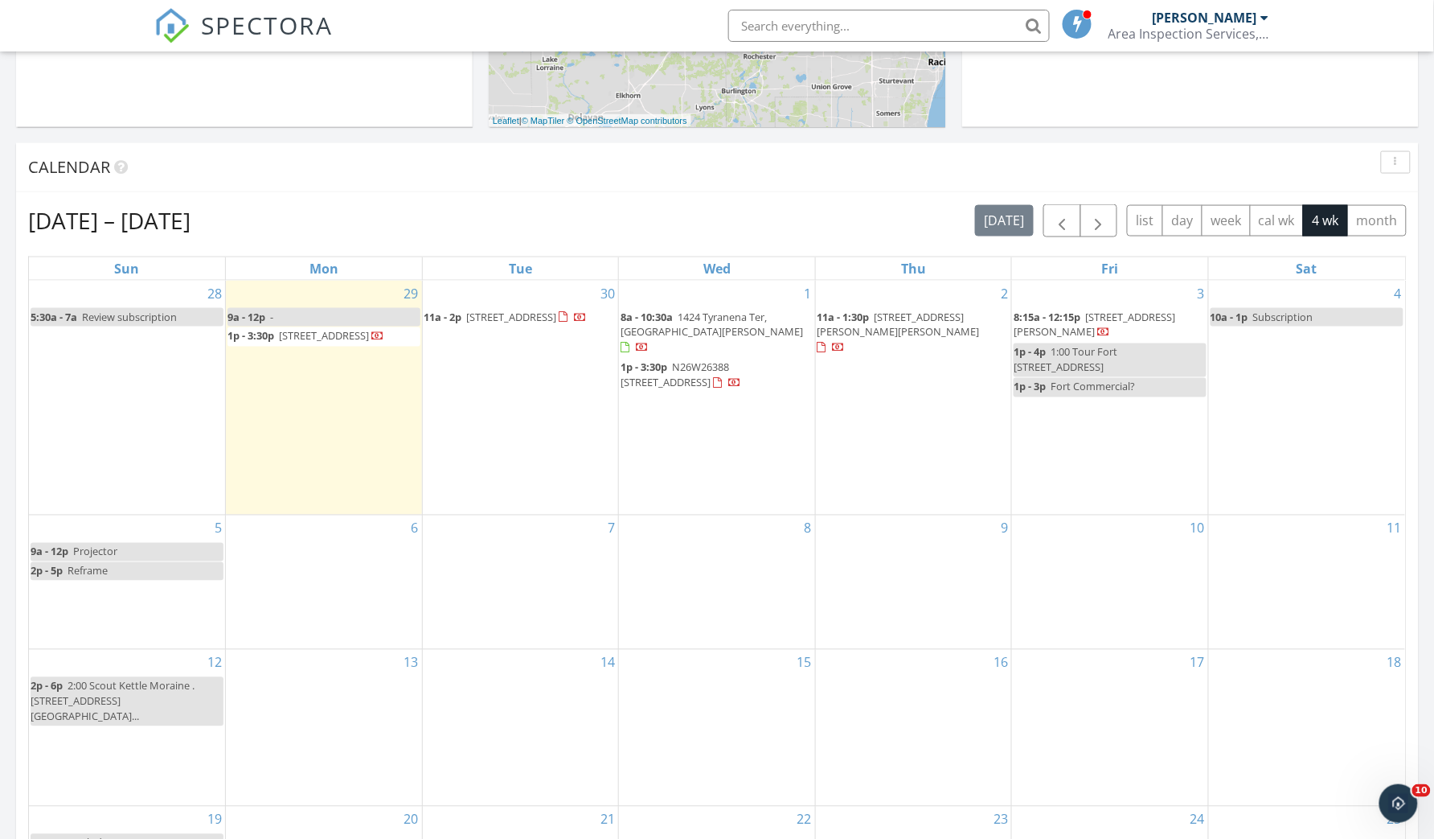
scroll to position [690, 0]
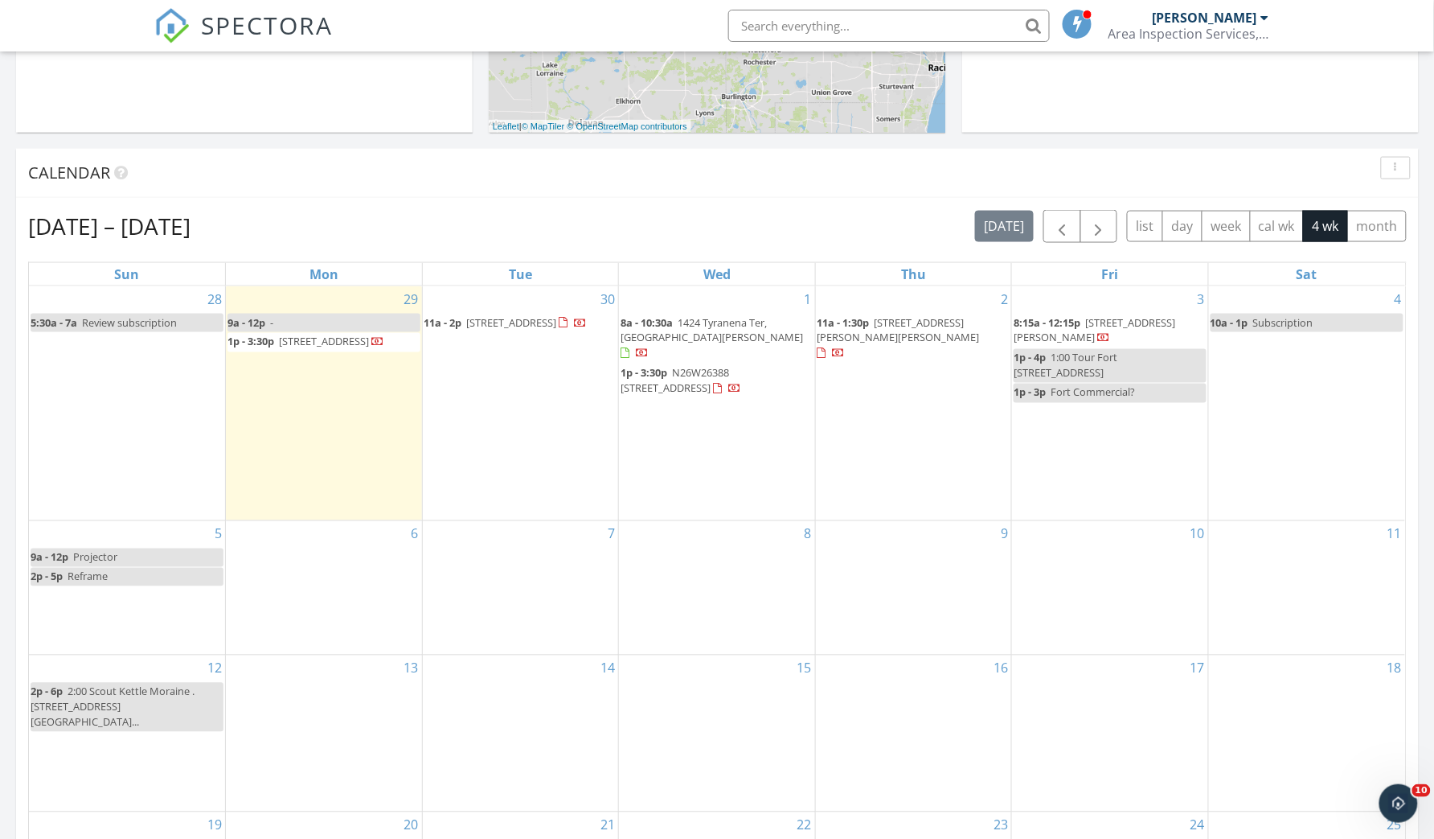
click at [486, 318] on span "[STREET_ADDRESS]" at bounding box center [512, 322] width 90 height 14
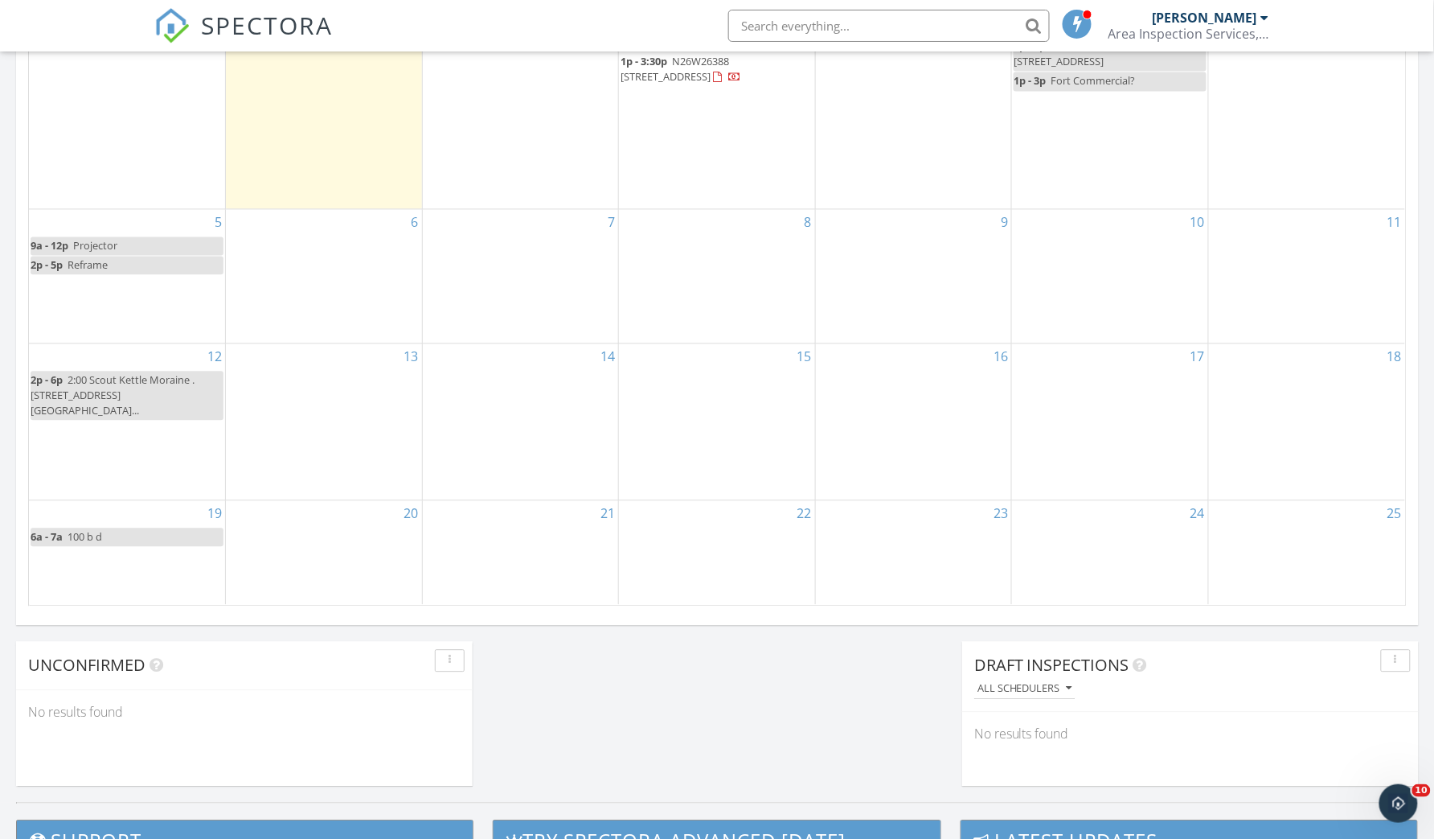
scroll to position [1023, 0]
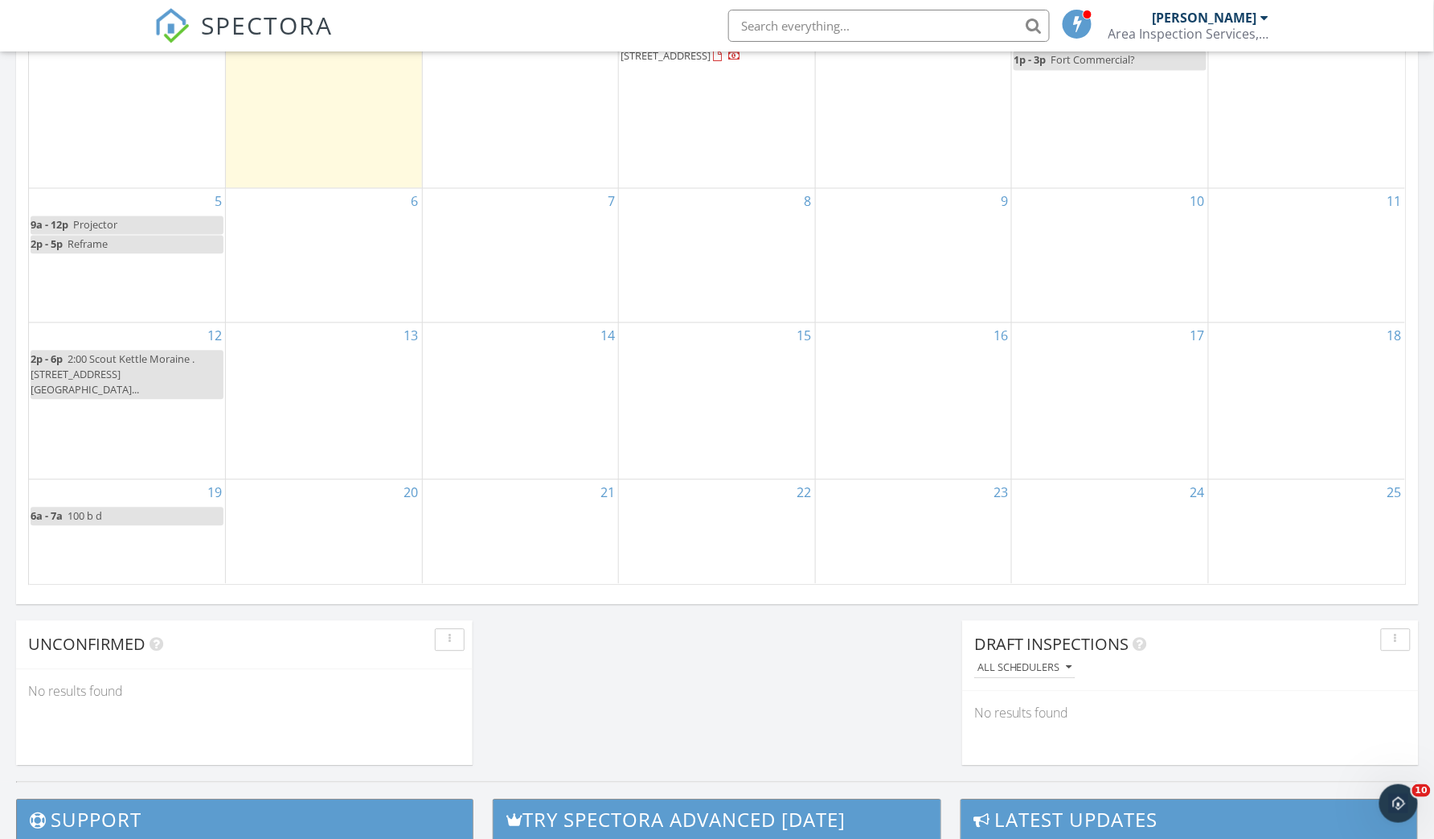
click at [137, 507] on link "6a - 7a 100 b d" at bounding box center [127, 516] width 193 height 18
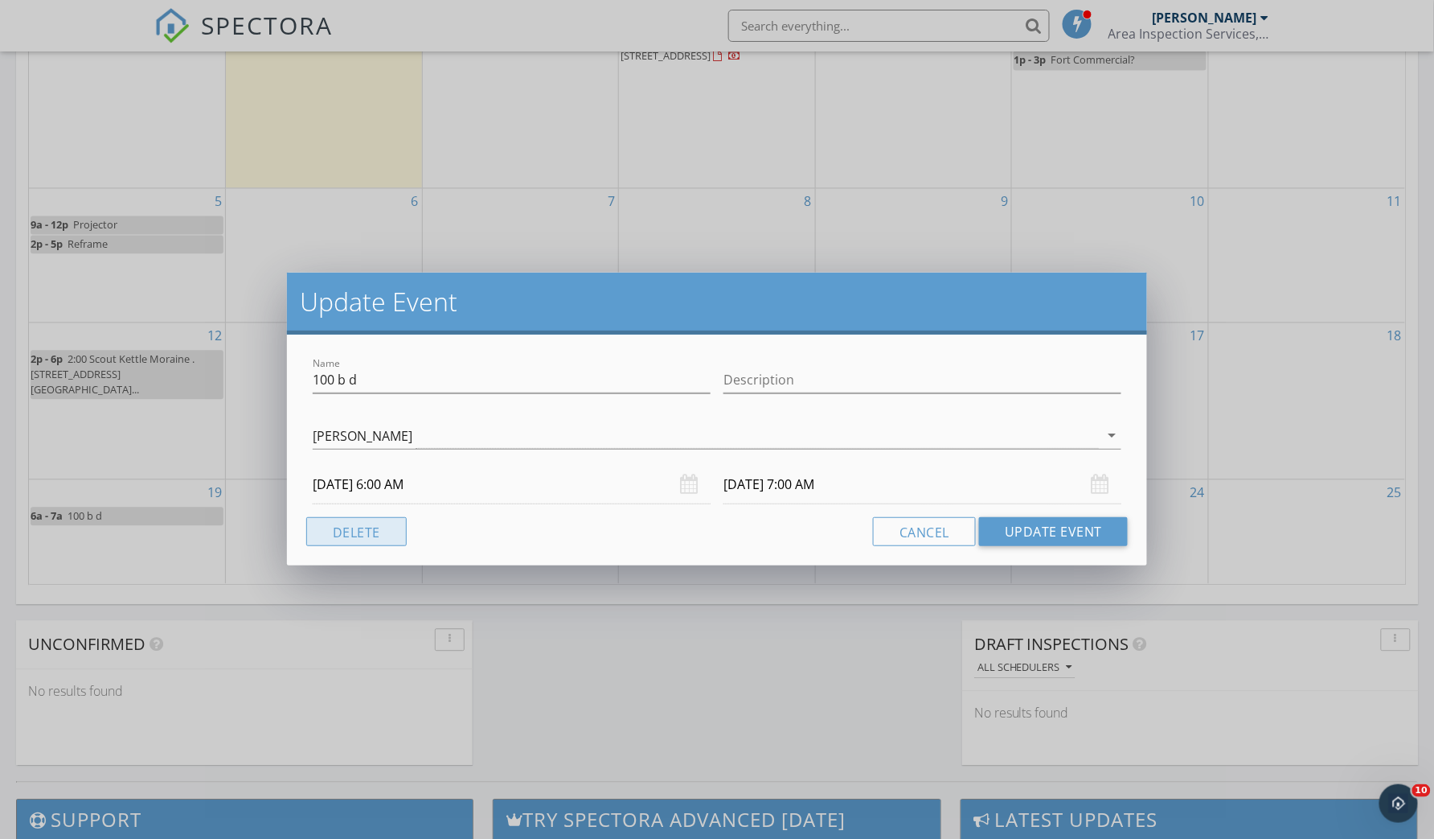
click at [347, 524] on button "Delete" at bounding box center [356, 531] width 101 height 29
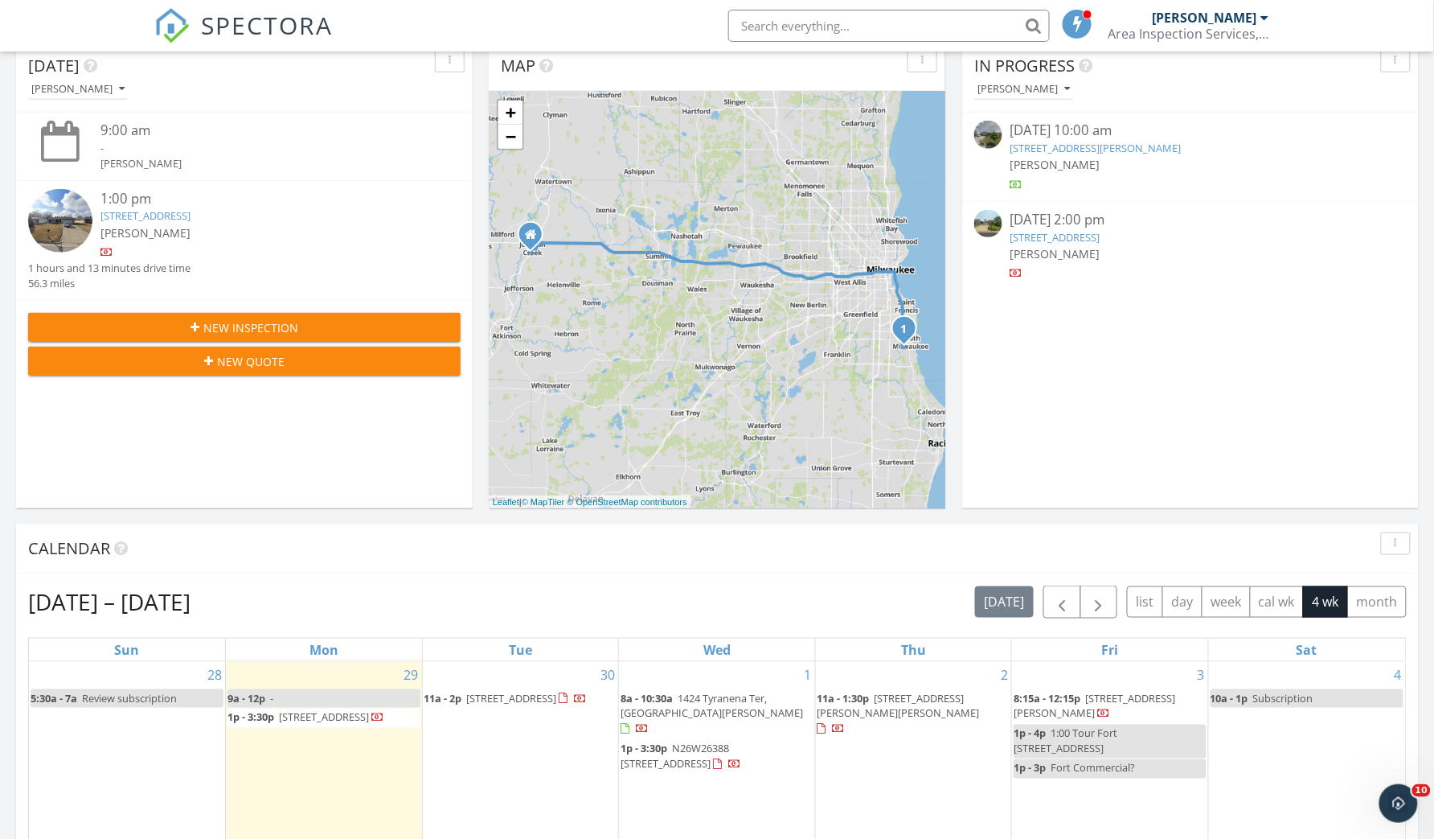
scroll to position [313, 0]
